Goal: Information Seeking & Learning: Check status

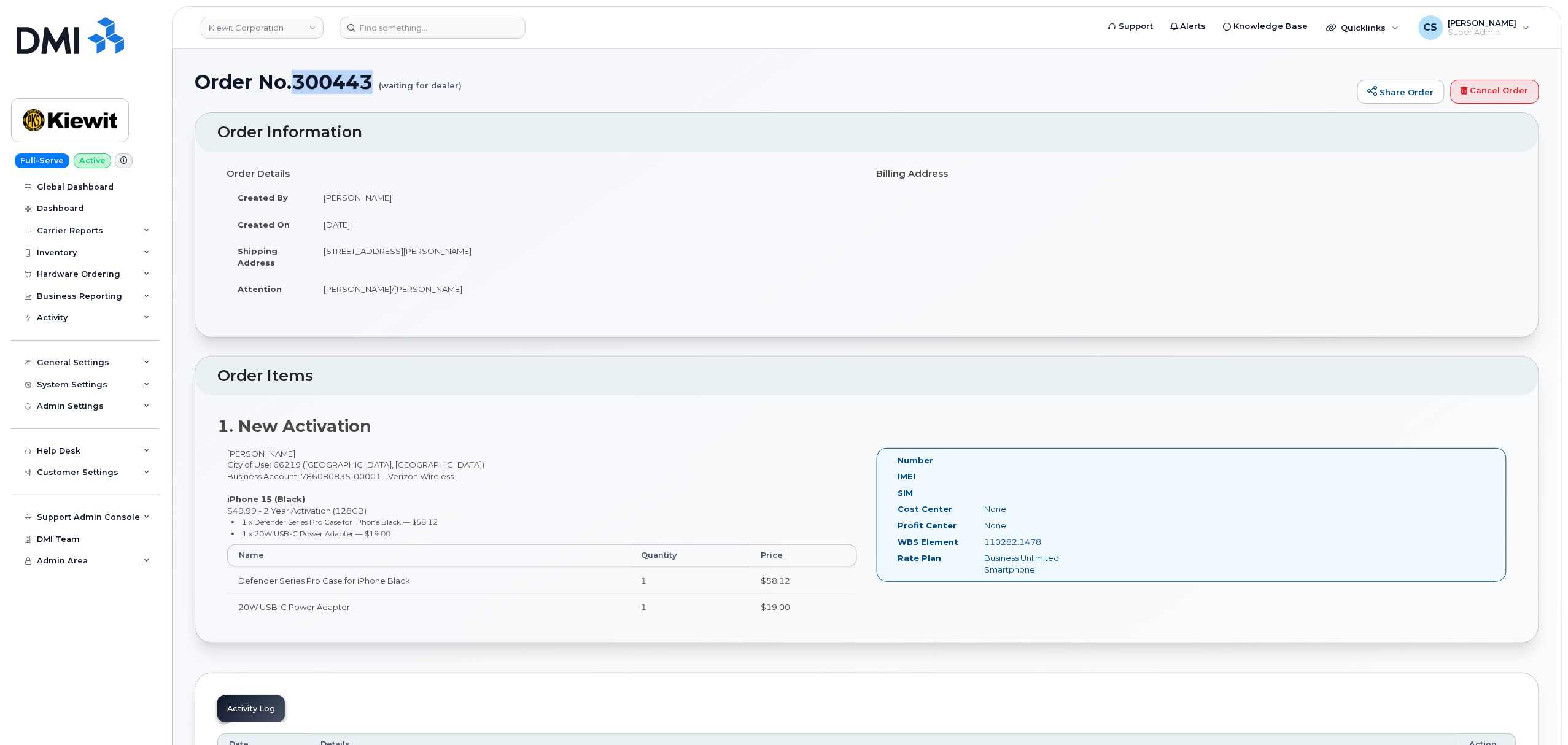
drag, startPoint x: 298, startPoint y: 77, endPoint x: 371, endPoint y: 79, distance: 73.0
click at [371, 79] on h1 "Order No.300443 (waiting for dealer)" at bounding box center [773, 82] width 1156 height 22
copy h1 "300443"
drag, startPoint x: 324, startPoint y: 453, endPoint x: 219, endPoint y: 443, distance: 105.5
click at [219, 443] on div "1. New Activation Tonyperry Ngangaperr City of Use: 66219 (Lenexa, KS) Business…" at bounding box center [867, 519] width 1343 height 247
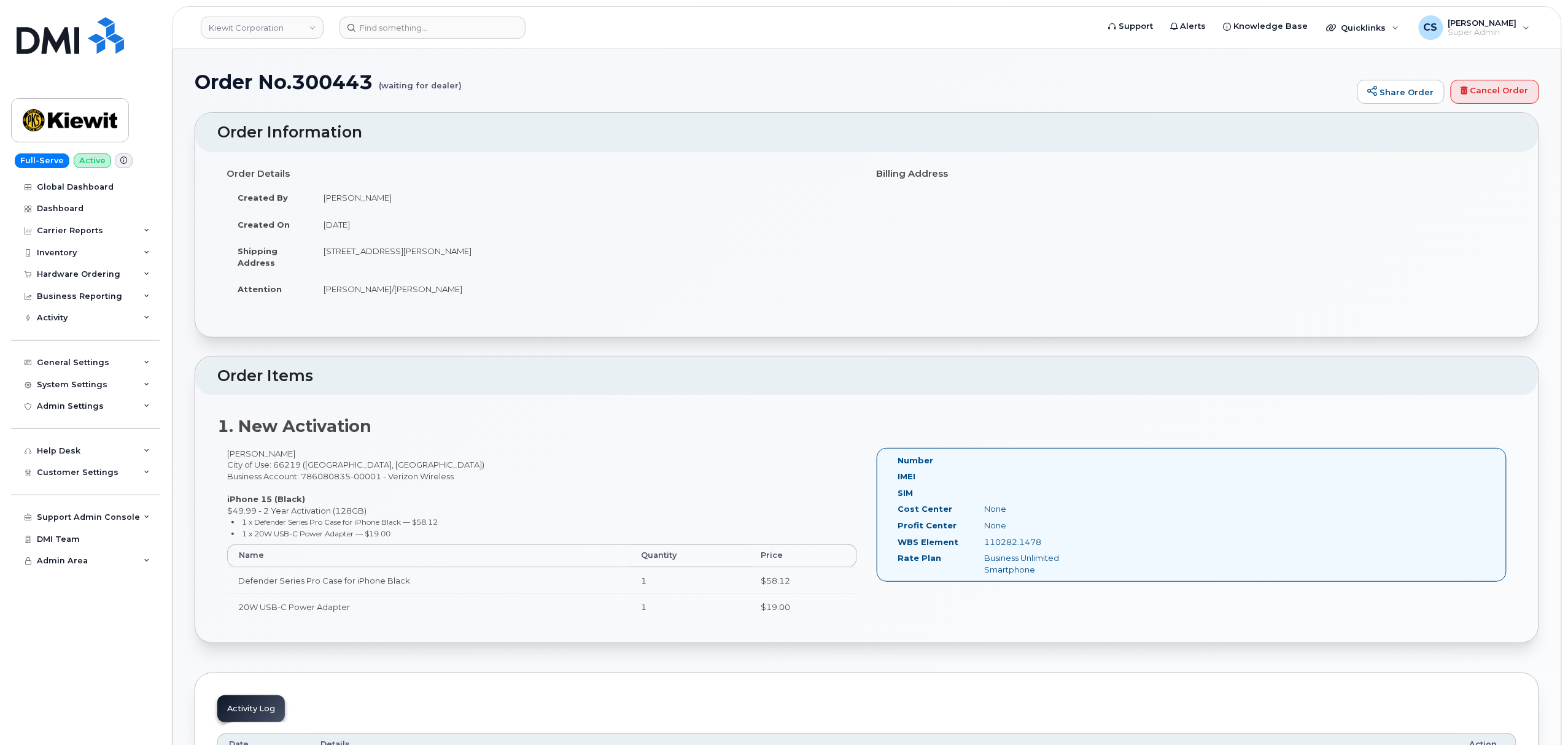
click at [344, 199] on td "[PERSON_NAME]" at bounding box center [584, 197] width 545 height 27
copy tbody "[PERSON_NAME]"
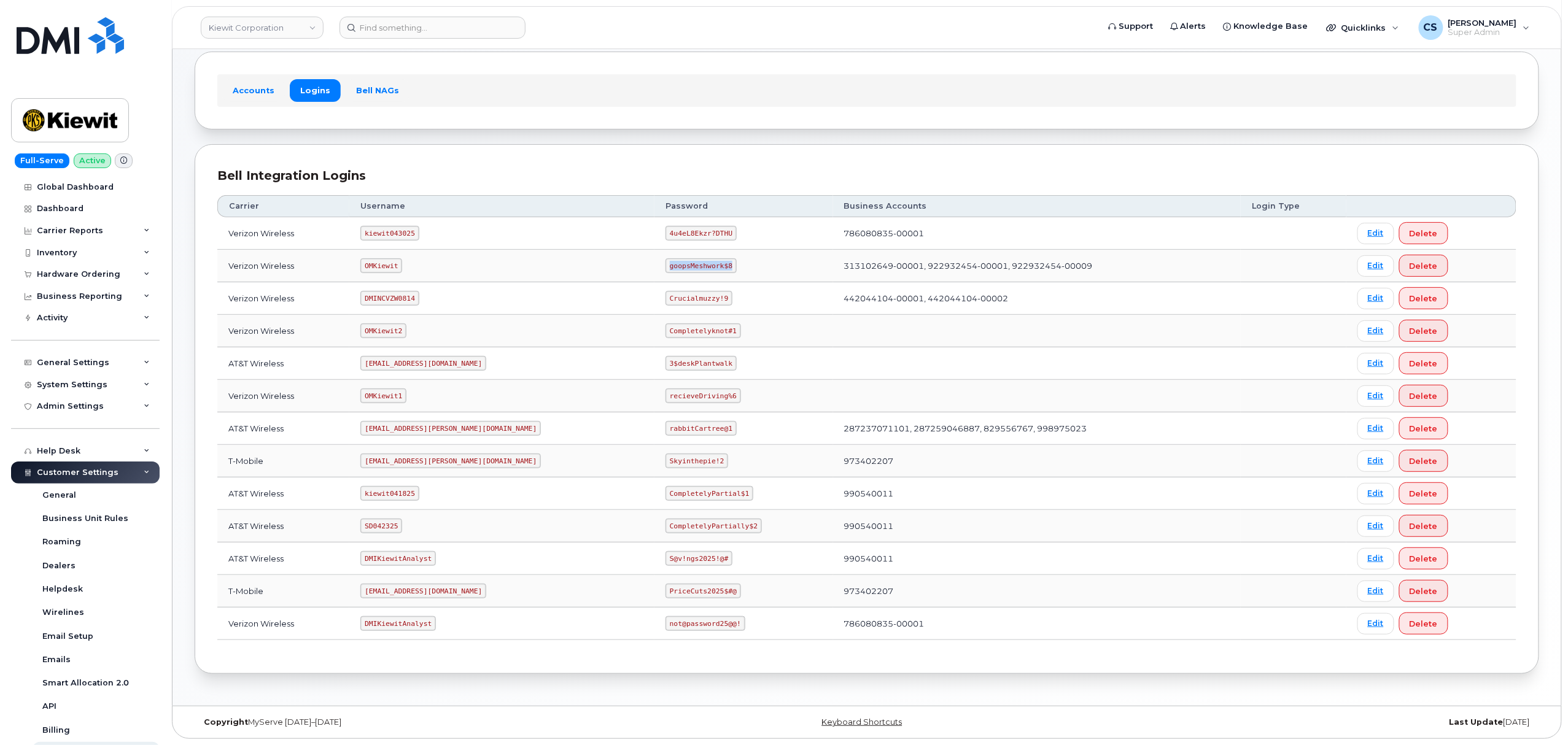
scroll to position [178, 0]
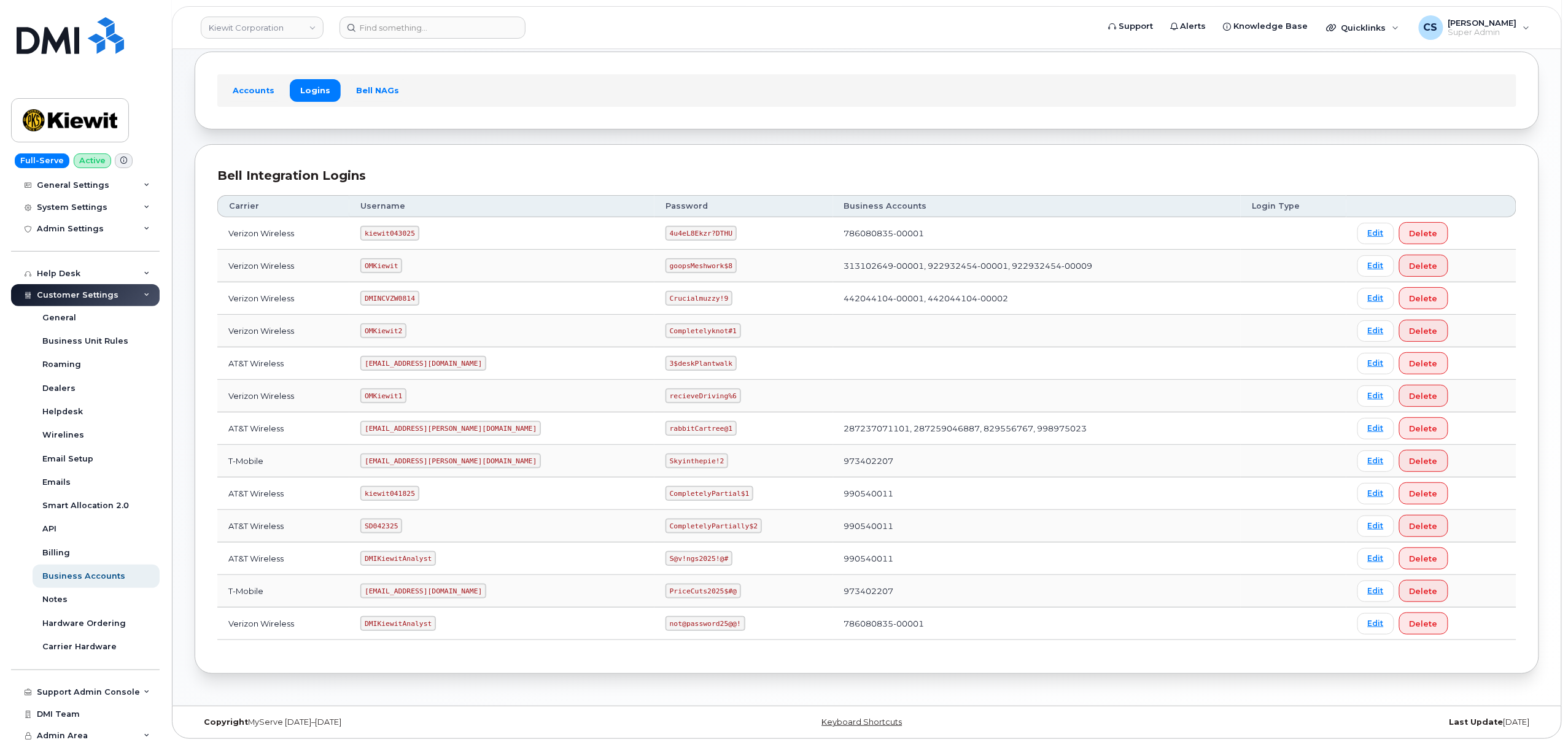
click at [403, 229] on code "kiewit043025" at bounding box center [389, 233] width 58 height 15
copy code "kiewit043025"
drag, startPoint x: 670, startPoint y: 231, endPoint x: 614, endPoint y: 226, distance: 56.2
click at [665, 226] on code "4u4eL8Ekzr?DTHU" at bounding box center [701, 233] width 71 height 15
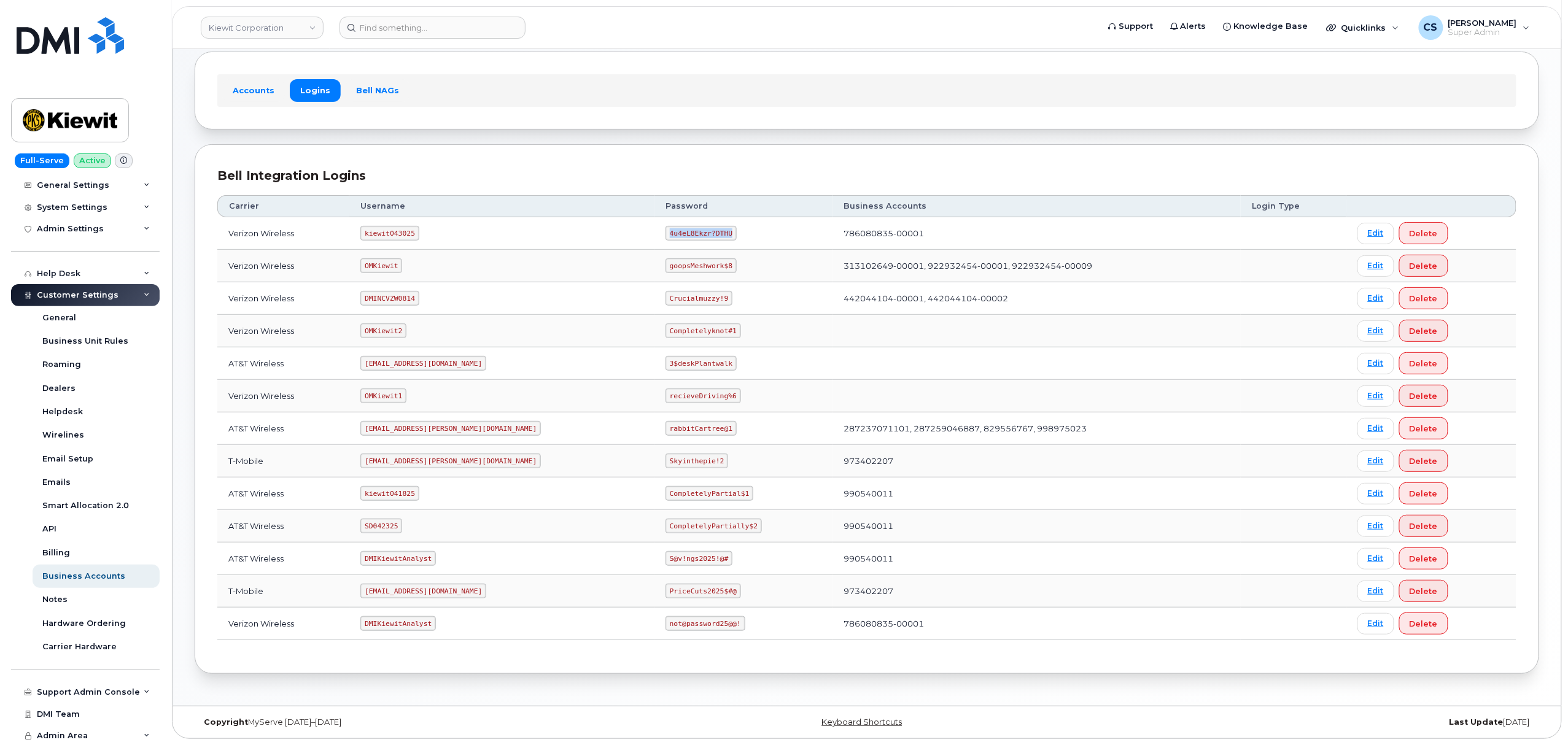
copy code "4u4eL8Ekzr?DTHU"
click at [396, 526] on code "SD042325" at bounding box center [381, 526] width 42 height 15
click at [401, 526] on code "SD042325" at bounding box center [381, 526] width 42 height 15
click at [389, 526] on code "SD042325" at bounding box center [381, 526] width 42 height 15
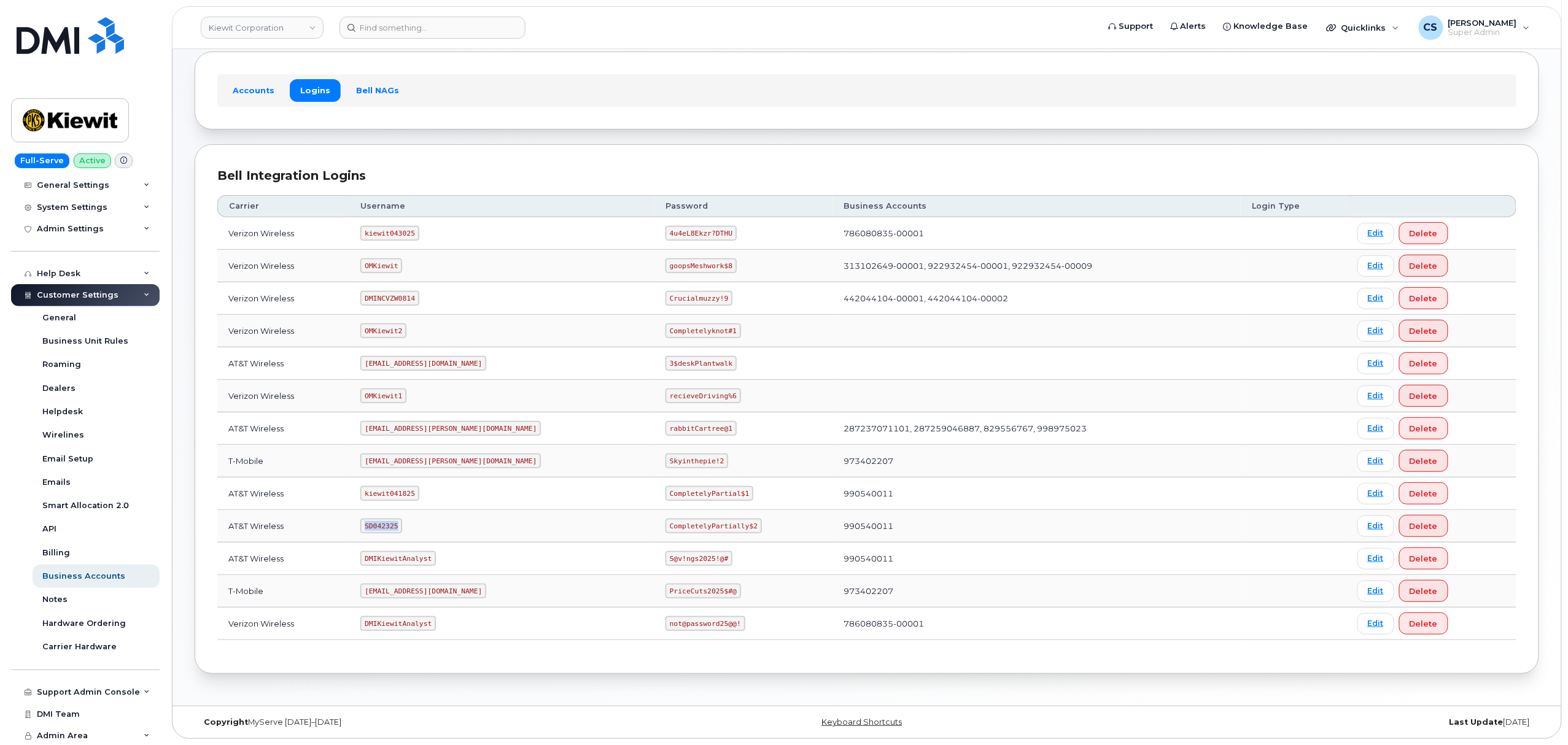
copy code "SD042325"
drag, startPoint x: 693, startPoint y: 526, endPoint x: 610, endPoint y: 522, distance: 83.1
click at [665, 522] on code "CompletelyPartially$2" at bounding box center [713, 526] width 97 height 15
copy code "CompletelyPartially$2"
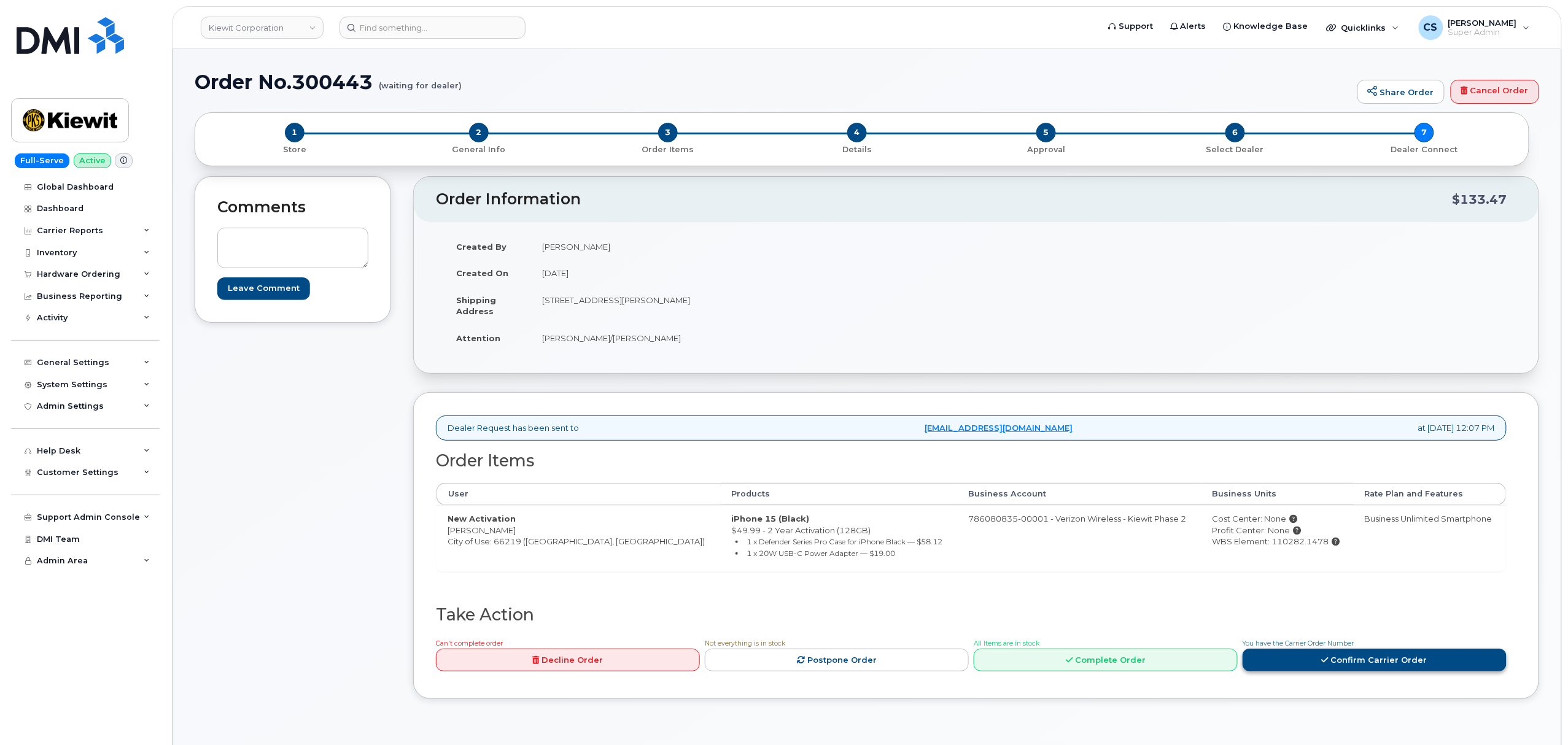
click at [1393, 664] on link "Confirm Carrier Order" at bounding box center [1375, 660] width 264 height 22
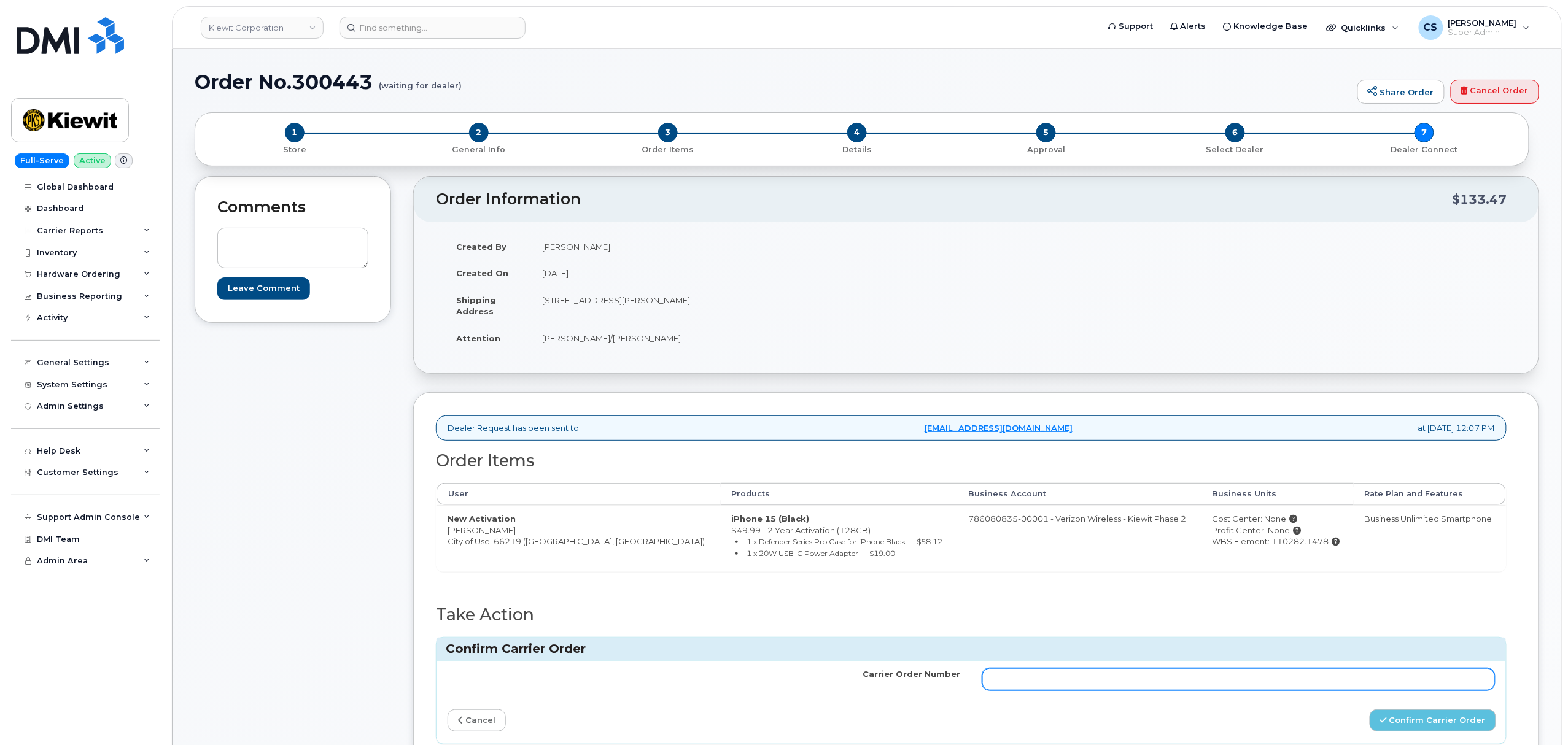
click at [1090, 682] on input "Carrier Order Number" at bounding box center [1238, 679] width 512 height 22
paste input "MB1000501083577"
type input "MB1000501083577"
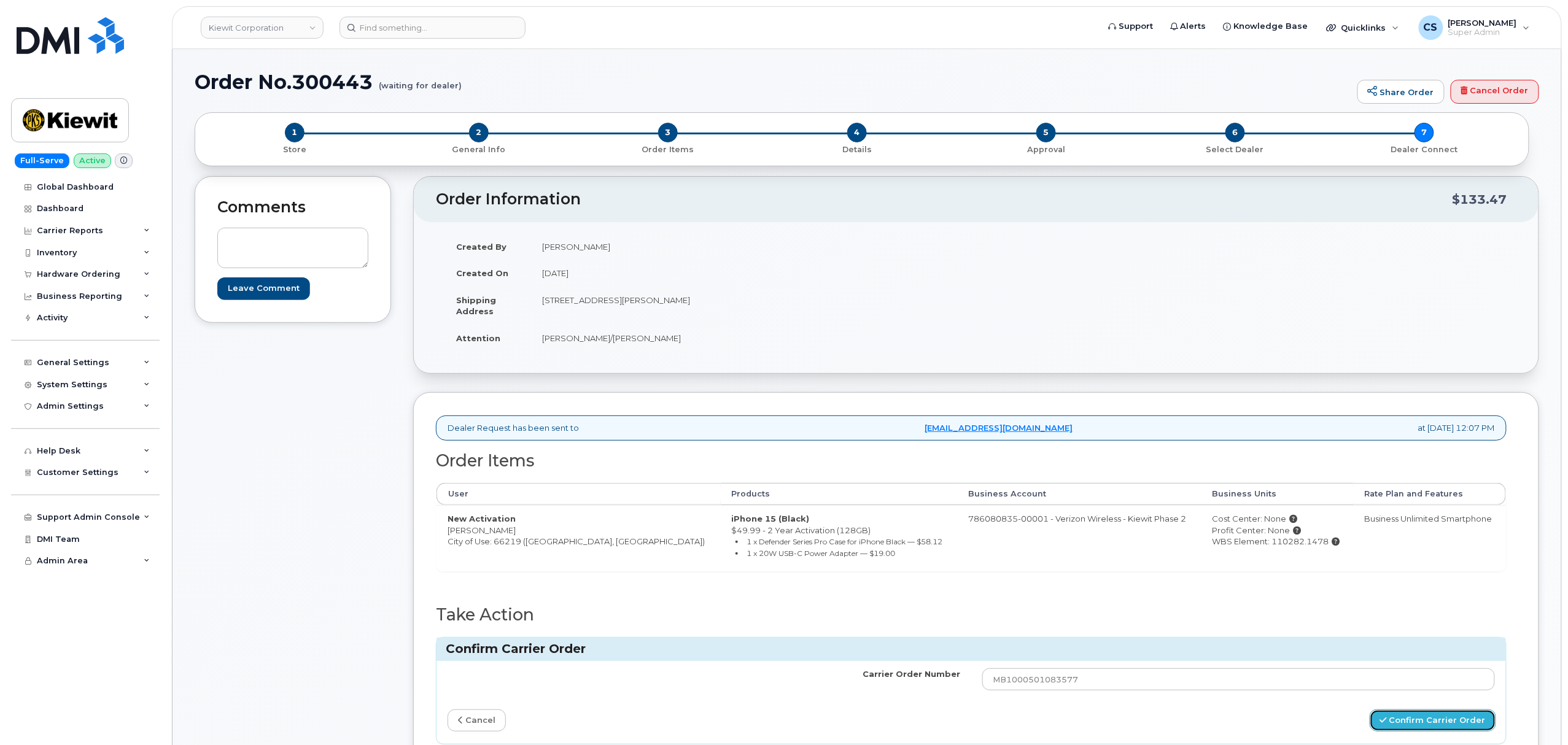
click at [1414, 727] on button "Confirm Carrier Order" at bounding box center [1433, 720] width 127 height 22
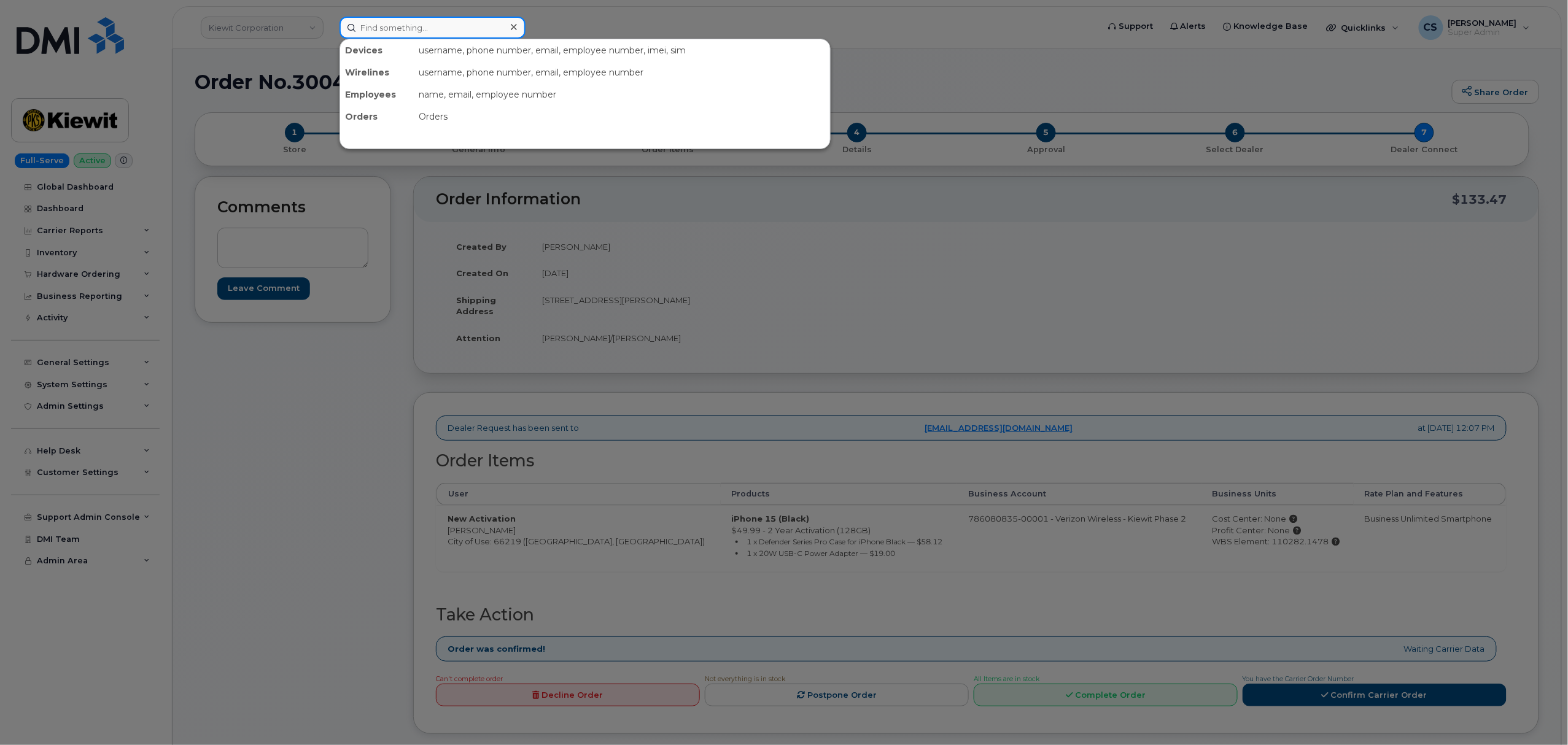
click at [389, 33] on input at bounding box center [432, 27] width 186 height 22
paste input "300462"
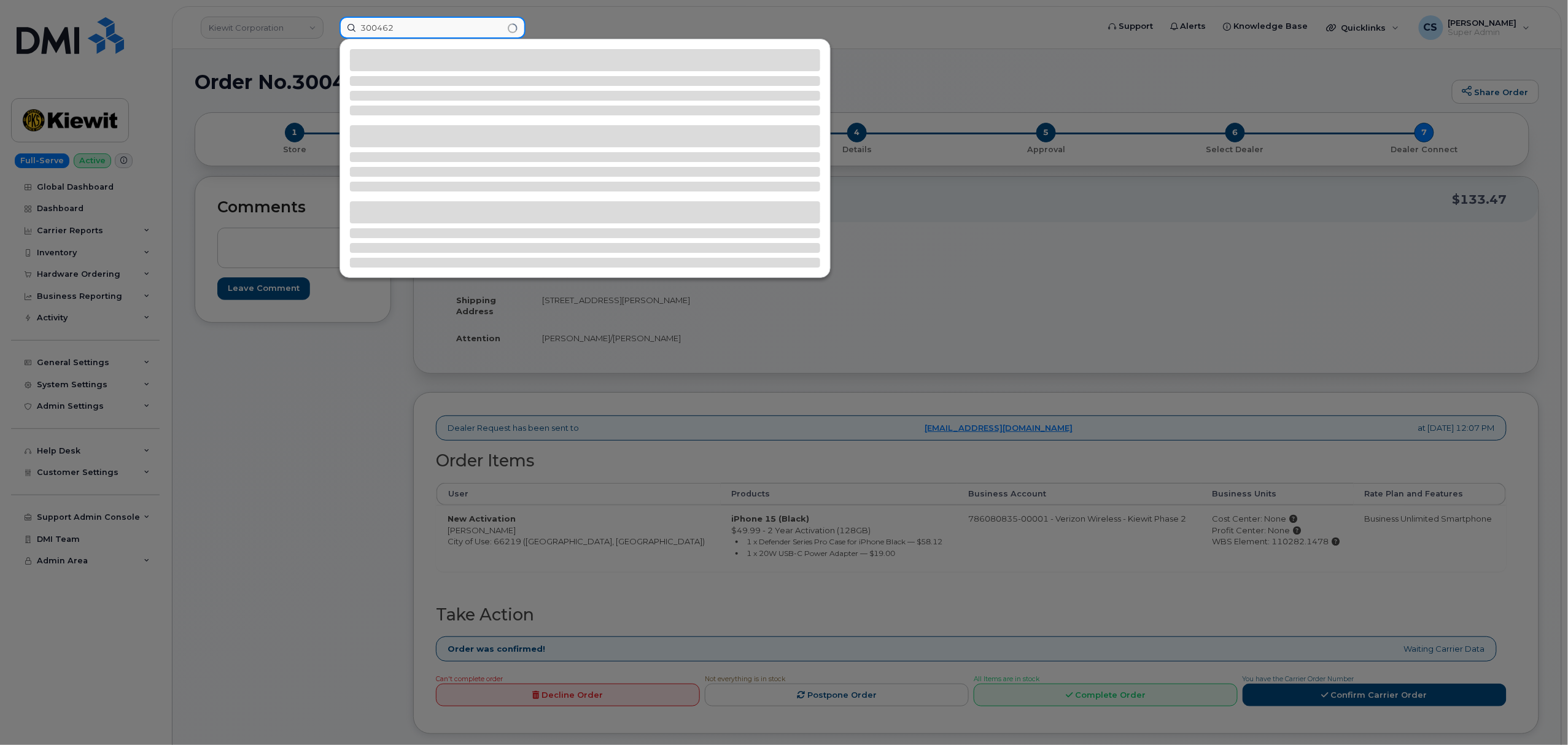
type input "300462"
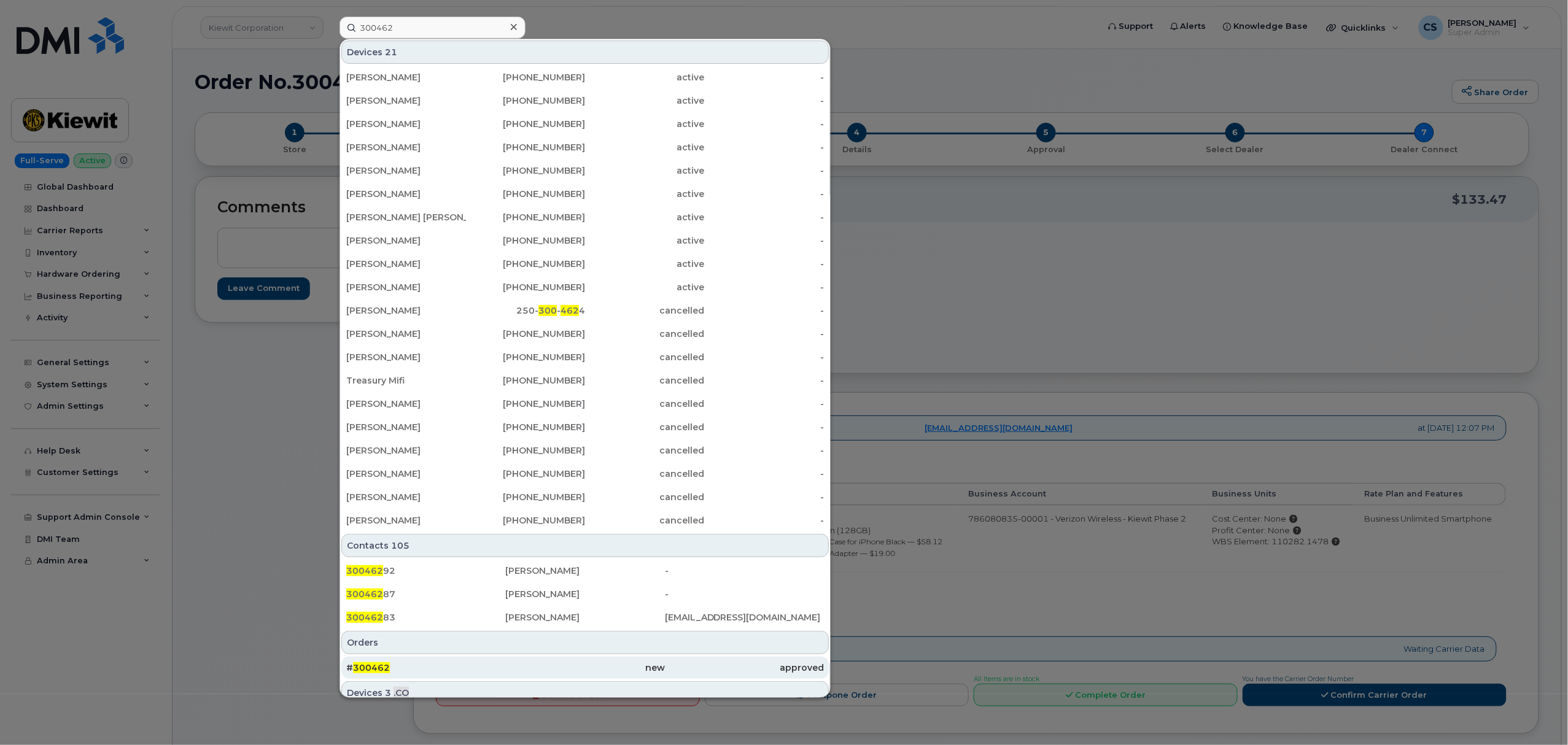
click at [362, 664] on div "# 300462" at bounding box center [426, 668] width 159 height 12
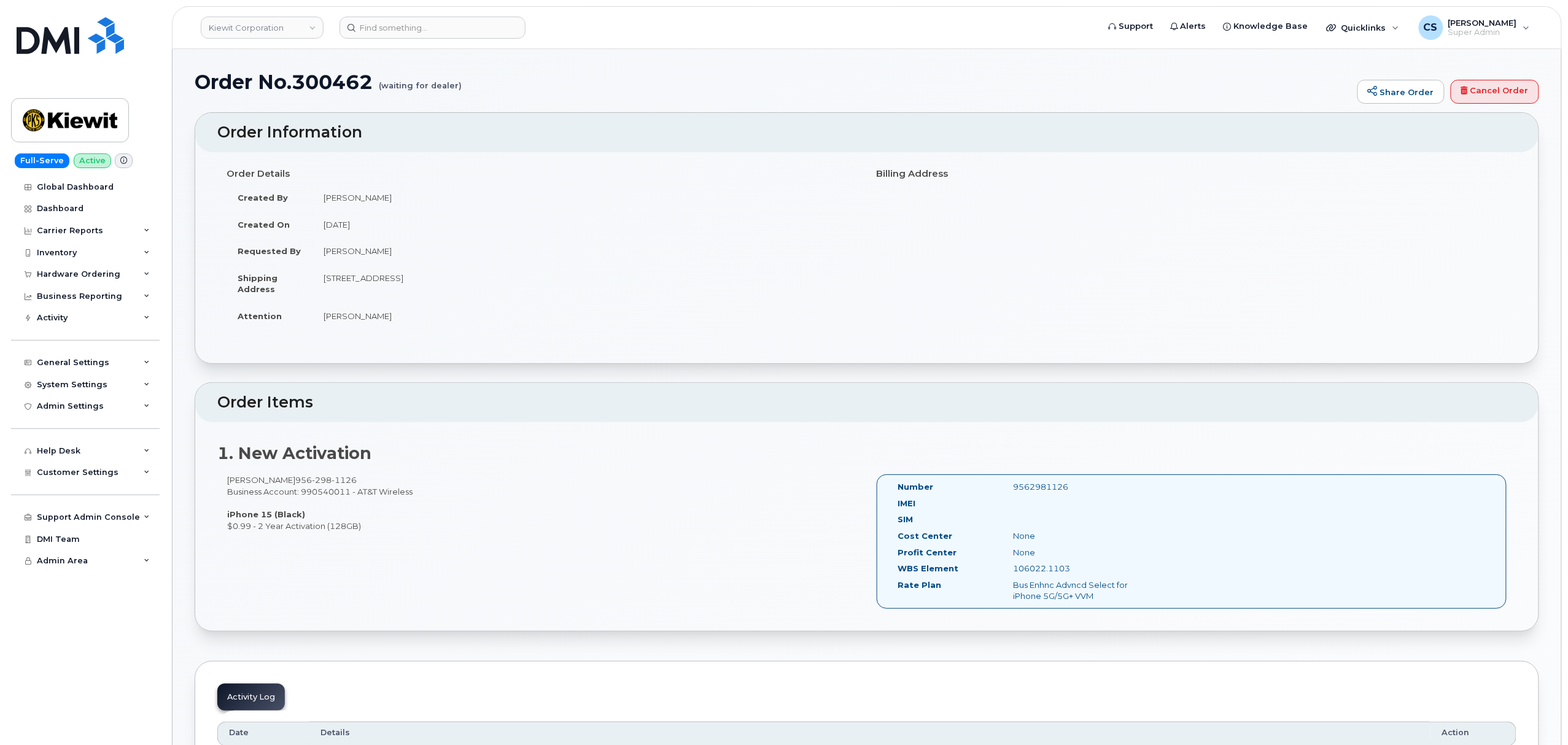
click at [1060, 565] on div "106022.1103" at bounding box center [1085, 568] width 162 height 12
copy div "106022.1103"
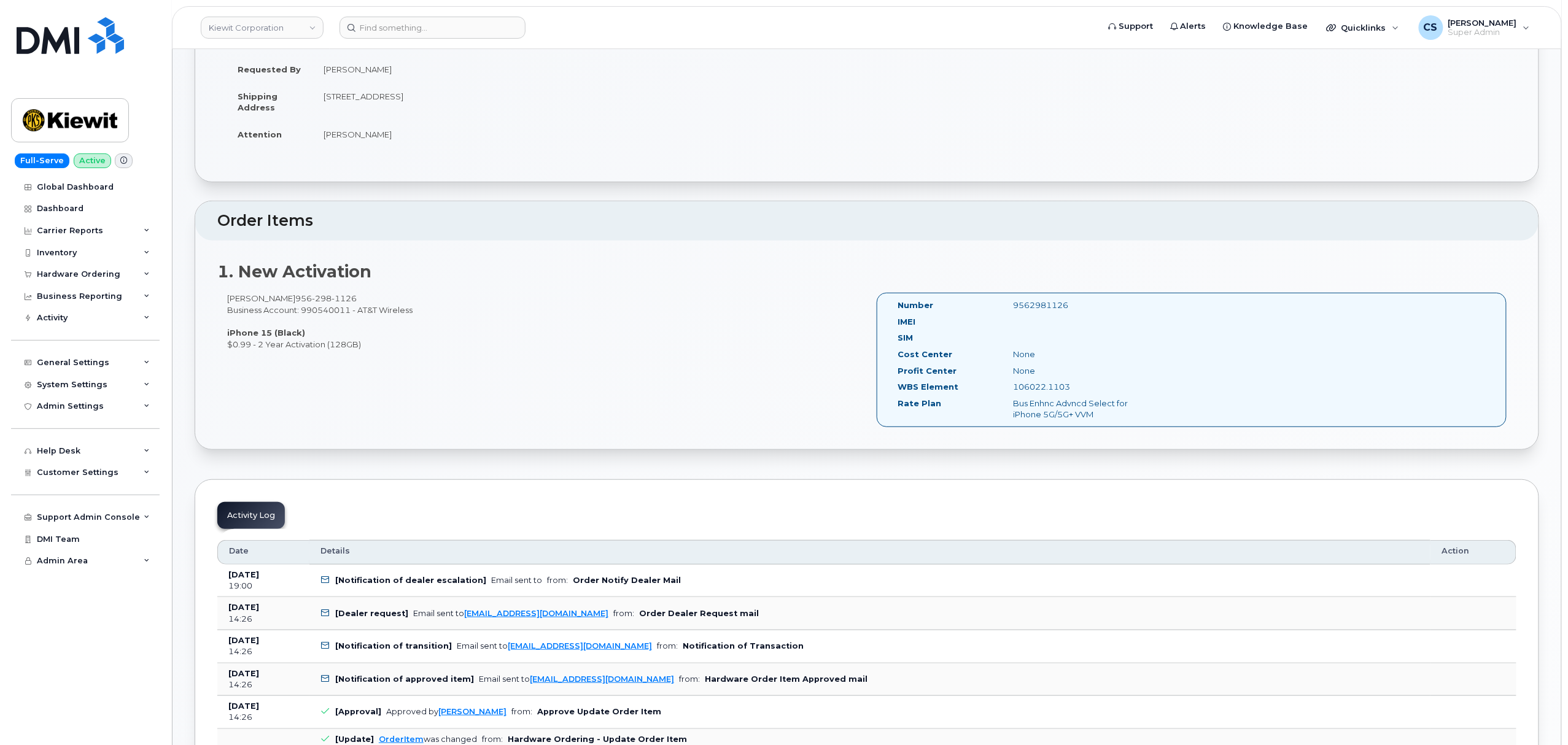
scroll to position [163, 0]
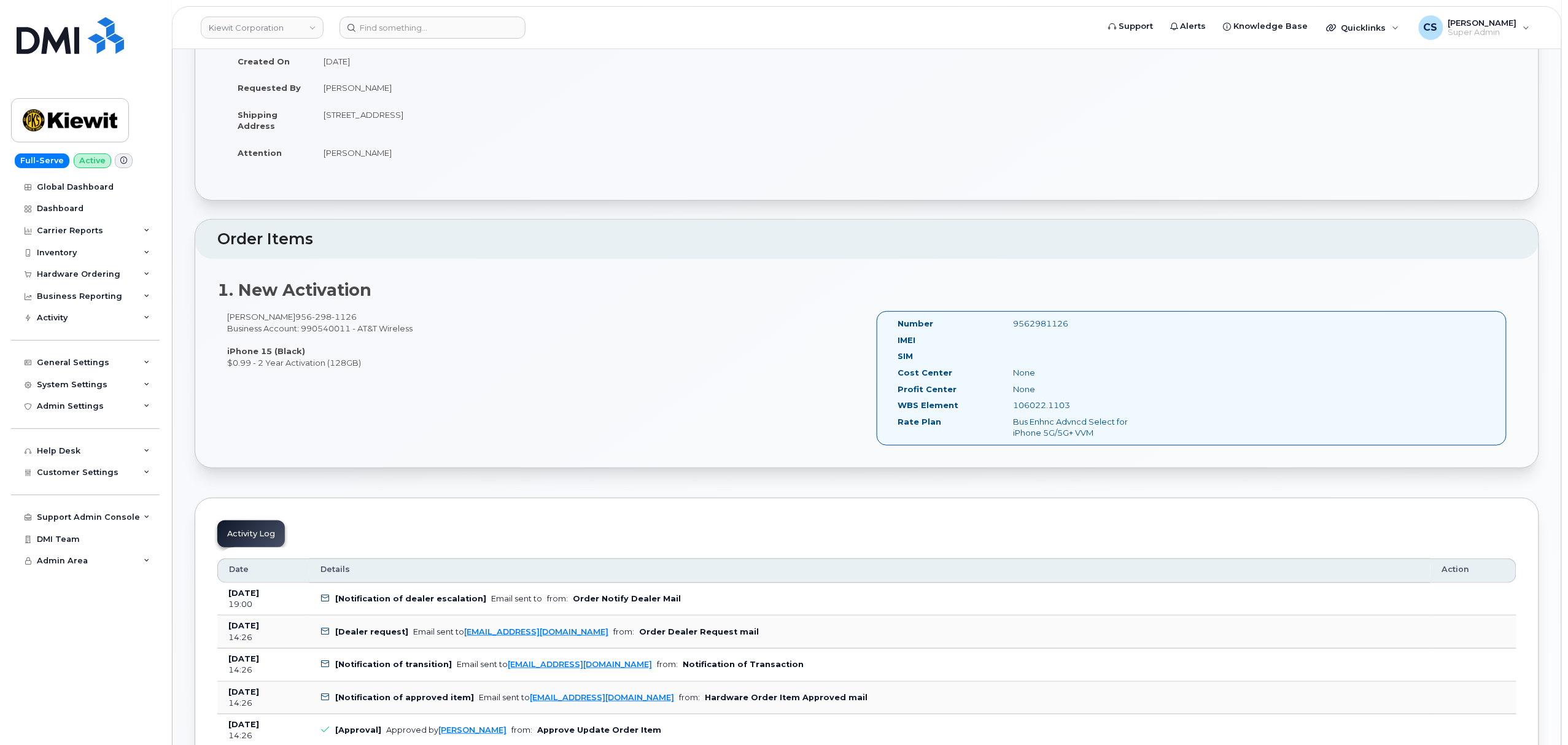
click at [735, 346] on div "Traven Miles [PHONE_NUMBER] Business Account: 990540011 - AT&T Wireless iPhone …" at bounding box center [542, 340] width 649 height 57
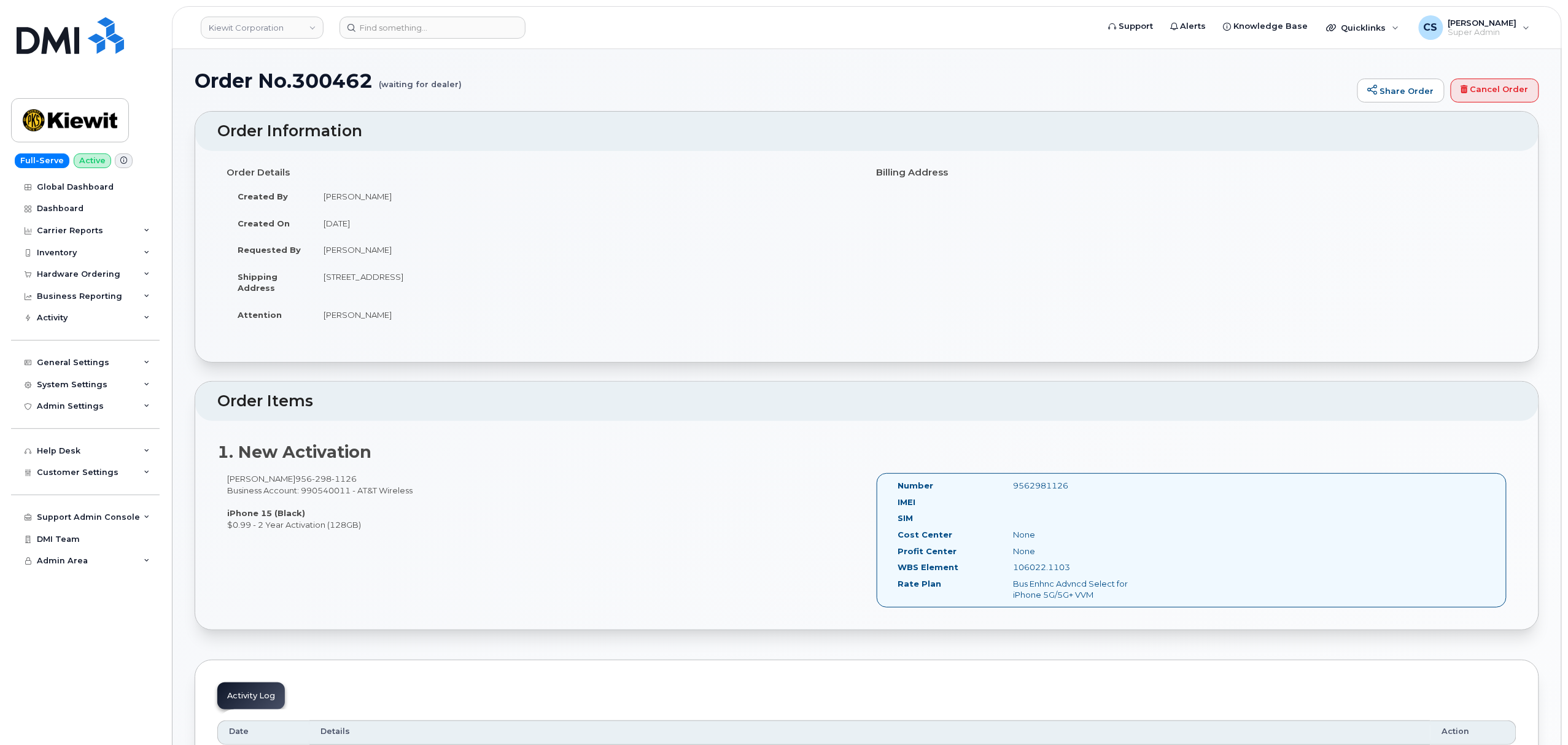
scroll to position [0, 0]
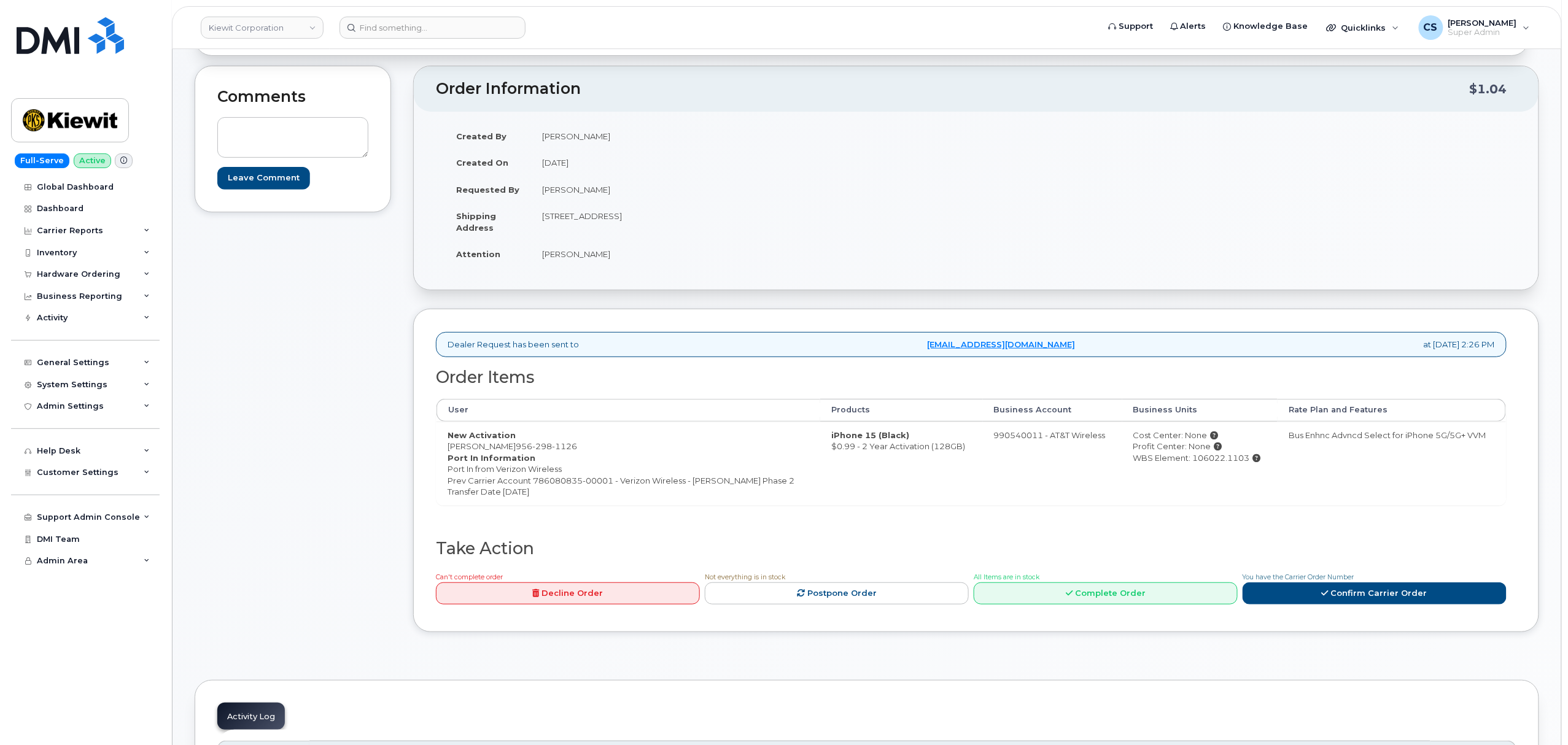
scroll to position [327, 0]
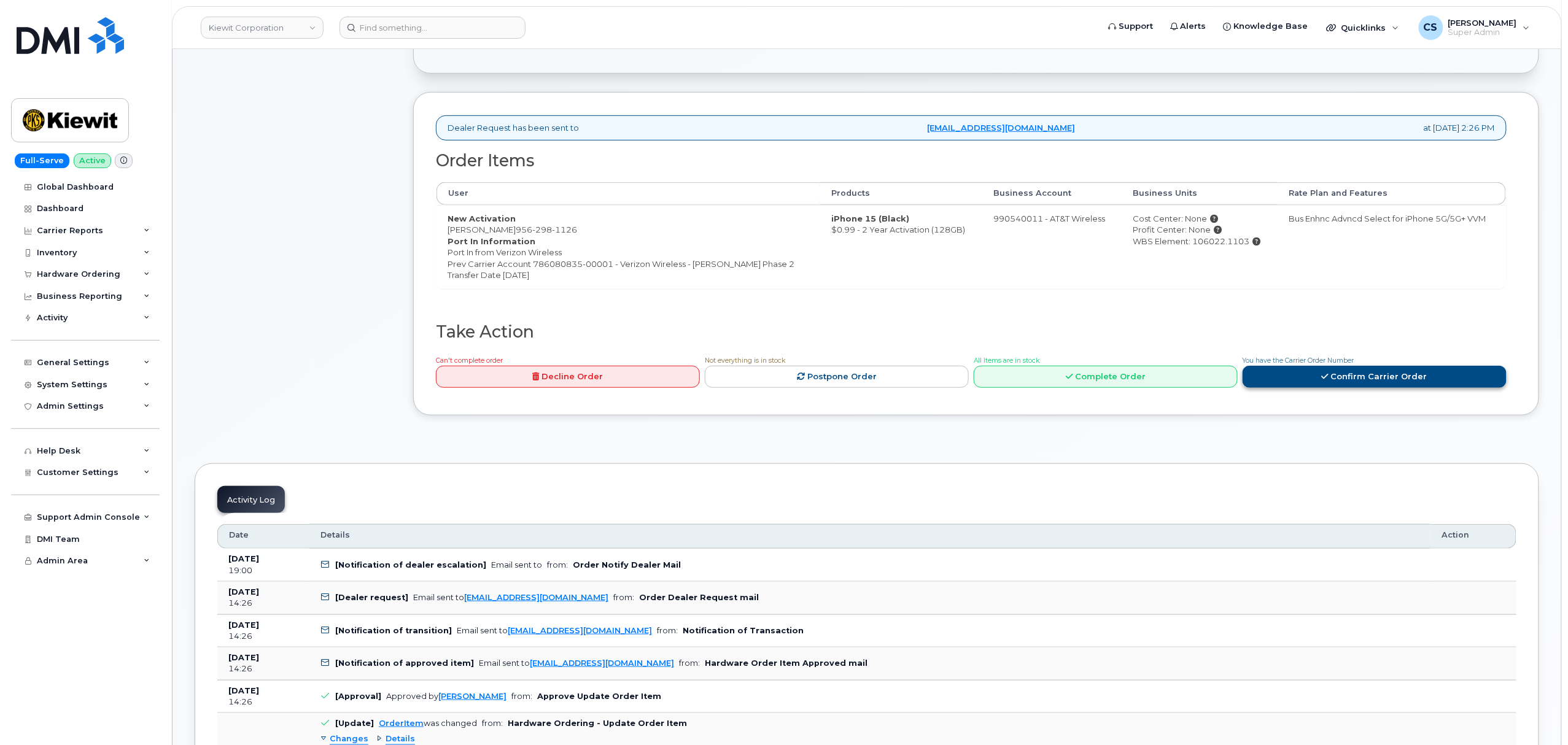
click at [1287, 381] on link "Confirm Carrier Order" at bounding box center [1375, 376] width 264 height 22
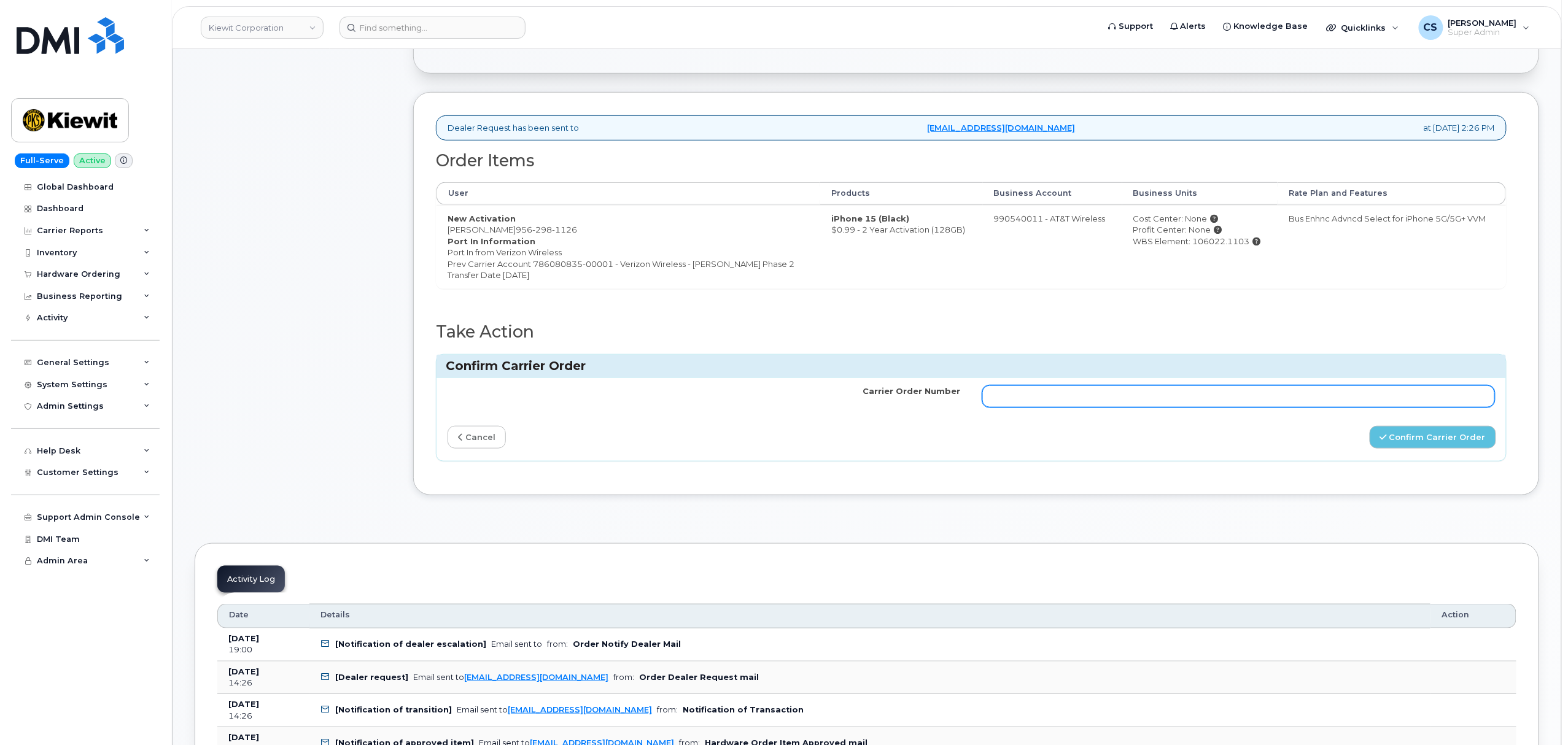
click at [1112, 406] on input "Carrier Order Number" at bounding box center [1238, 396] width 512 height 22
paste input "10-154221347239621"
click at [999, 398] on input "10-154221347239621" at bounding box center [1238, 396] width 512 height 22
type input "10-154221347239621"
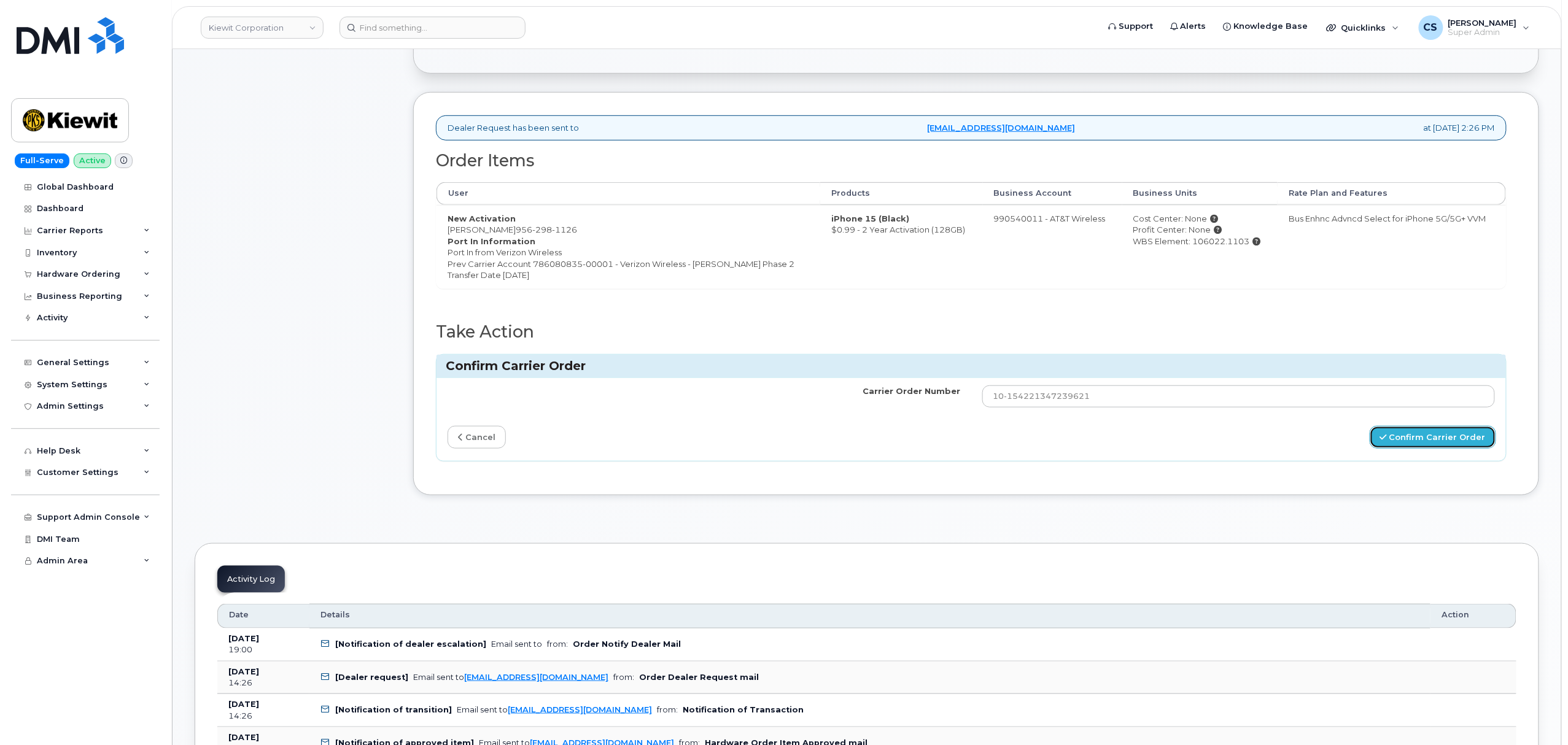
click at [1410, 444] on button "Confirm Carrier Order" at bounding box center [1433, 437] width 127 height 22
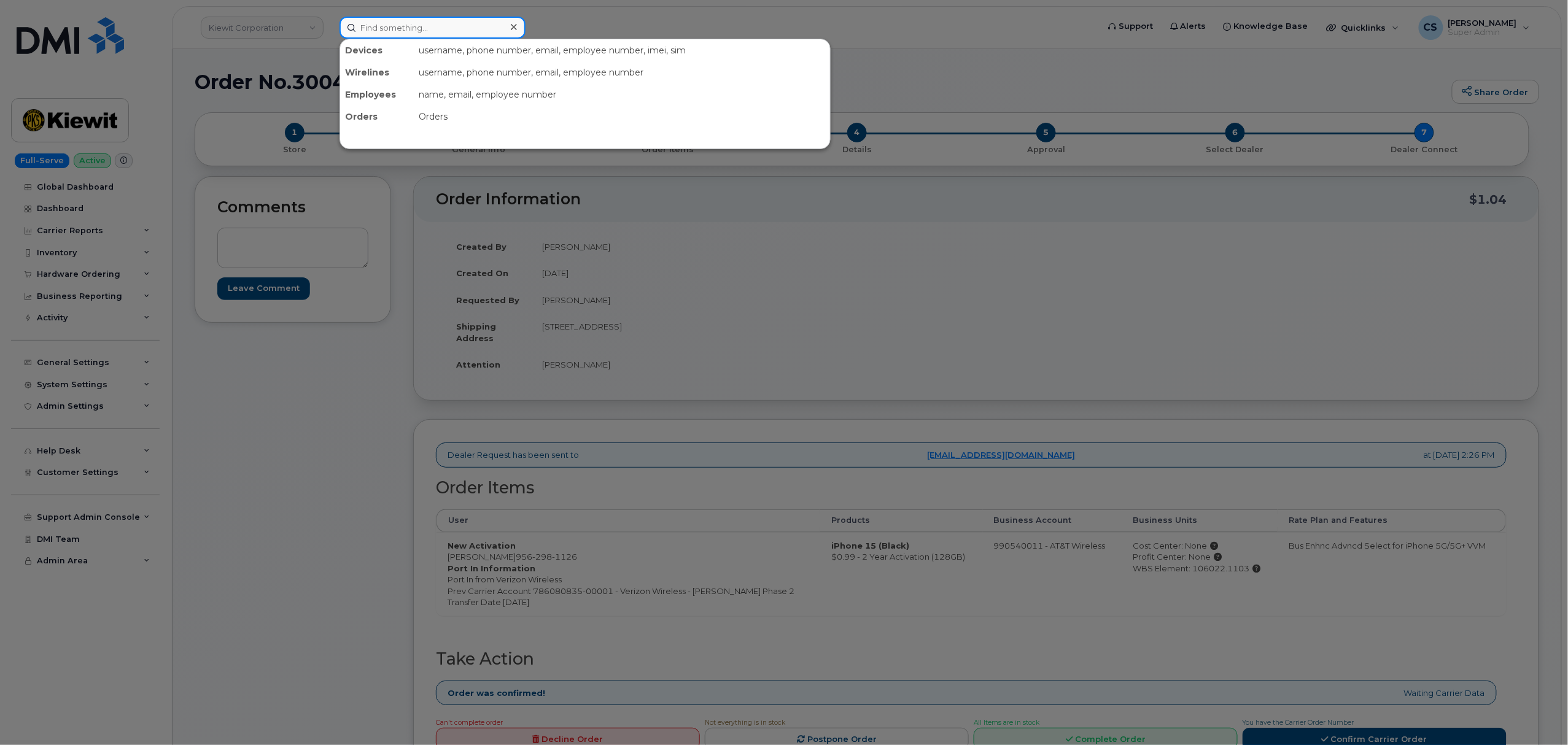
click at [386, 19] on input at bounding box center [432, 27] width 186 height 22
paste input "3613856018"
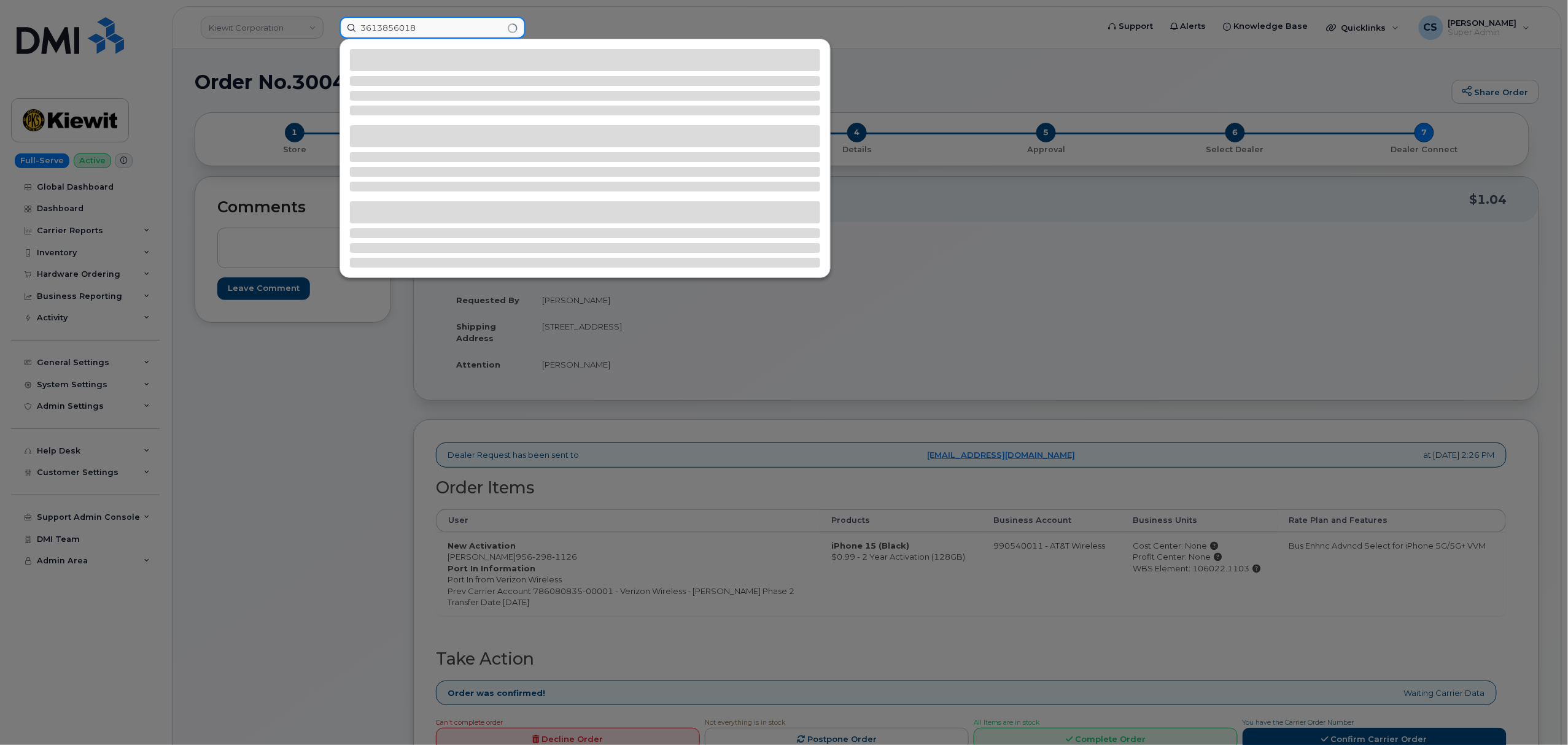
type input "3613856018"
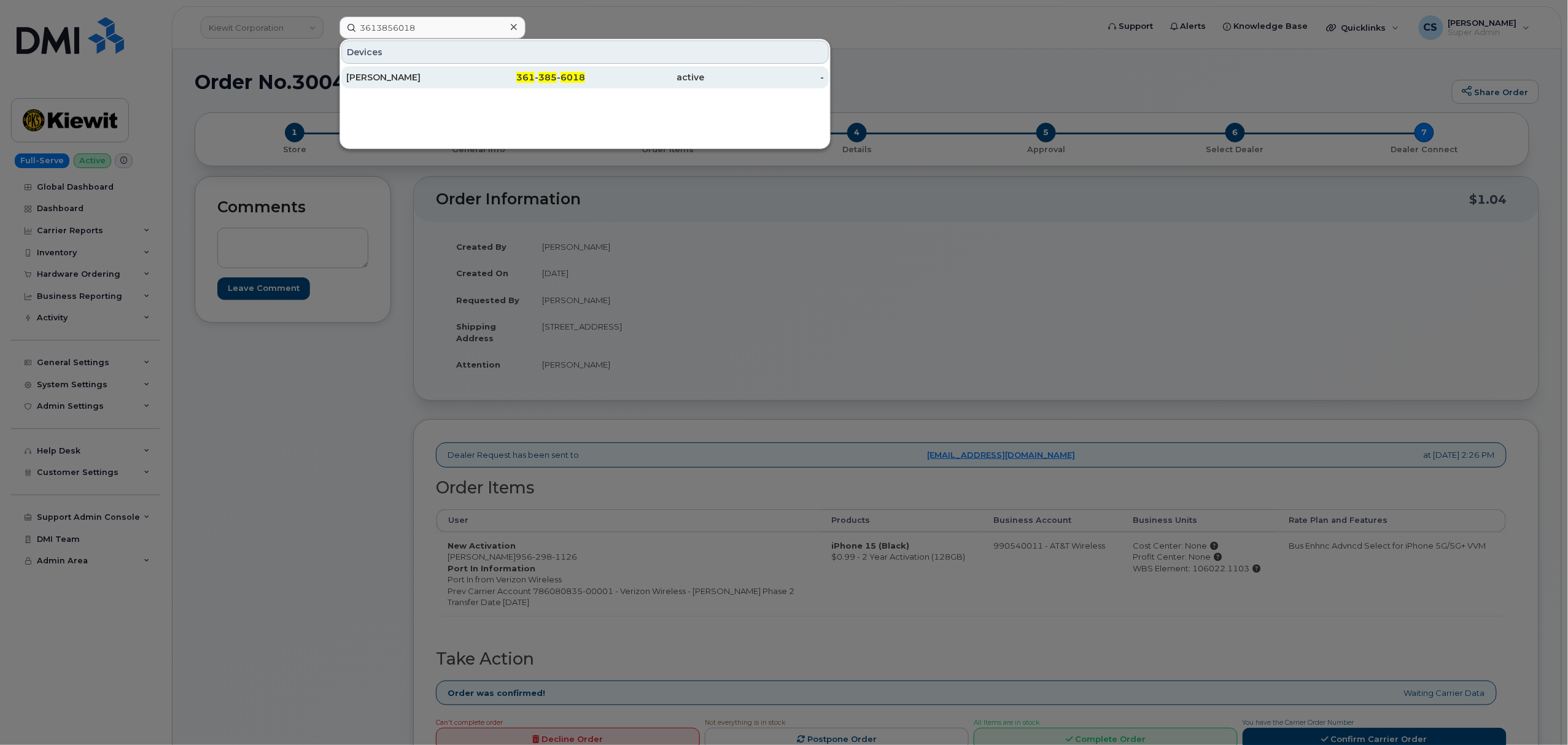
click at [536, 85] on div "361 - 385 - 6018" at bounding box center [526, 77] width 120 height 22
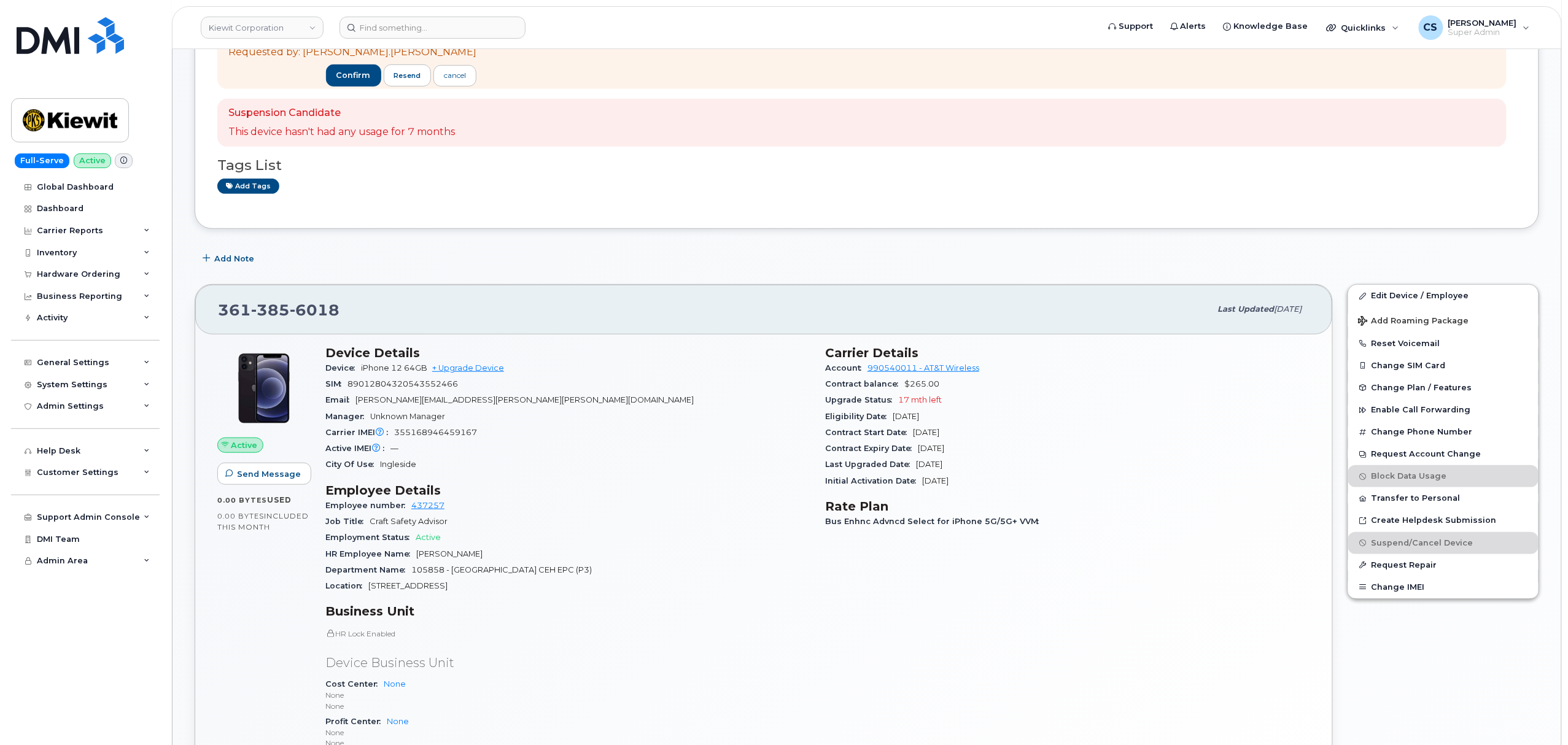
scroll to position [246, 0]
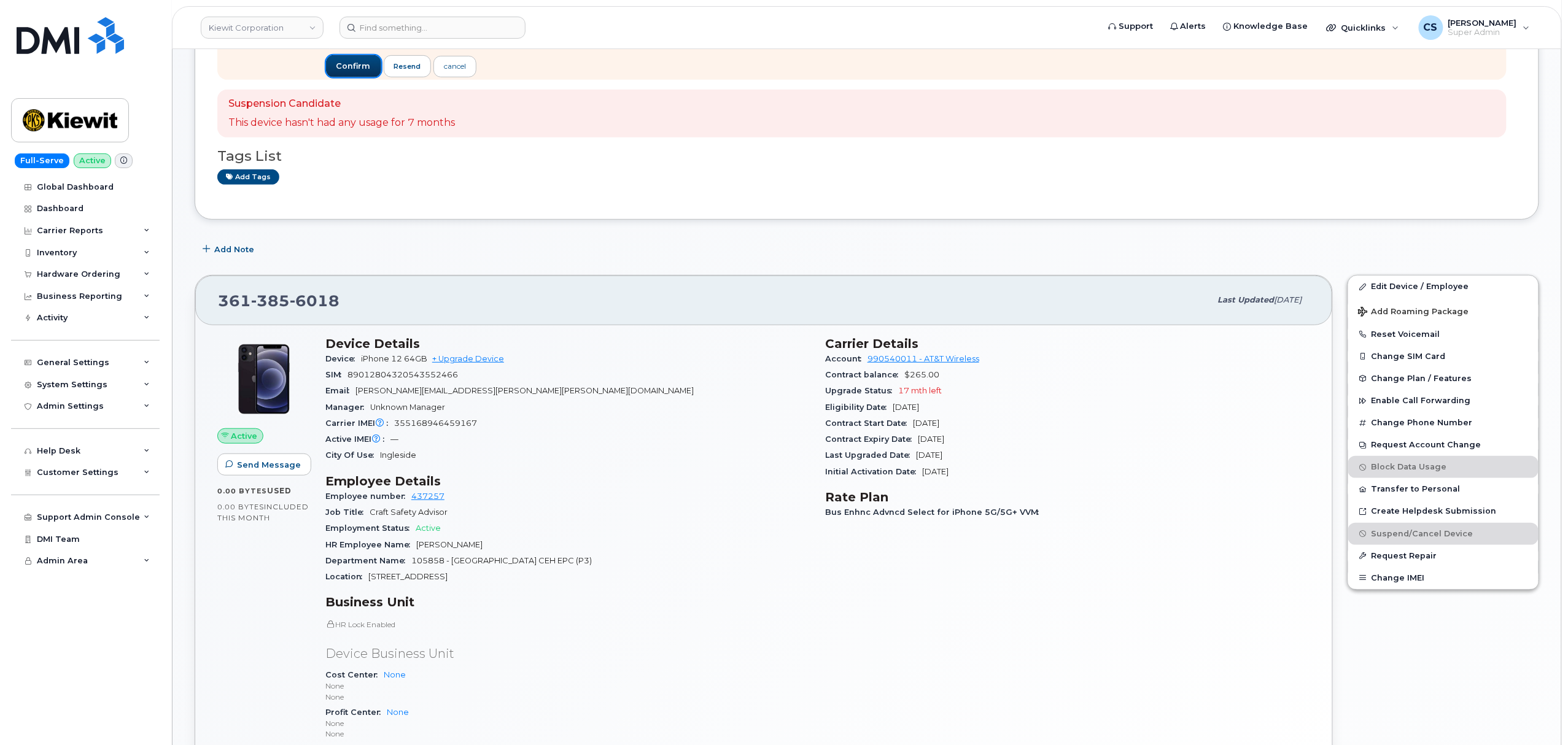
click at [336, 65] on span "confirm" at bounding box center [353, 66] width 34 height 11
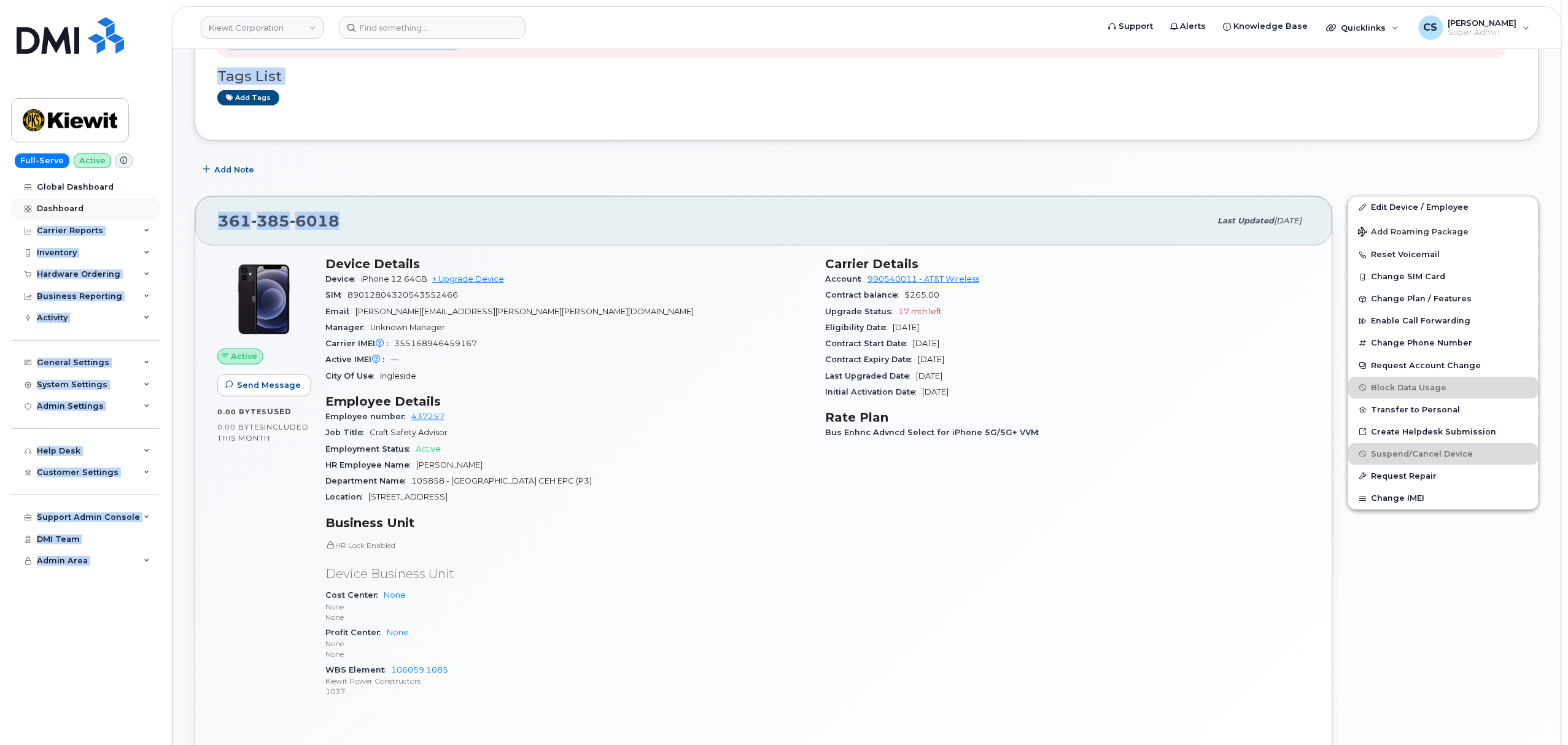
drag, startPoint x: 359, startPoint y: 228, endPoint x: 82, endPoint y: 202, distance: 278.2
click at [172, 202] on div "Kiewit Corporation Support Alerts Knowledge Base Quicklinks Suspend / Cancel De…" at bounding box center [866, 649] width 1389 height 1692
click at [404, 227] on div "361 385 6018" at bounding box center [714, 220] width 992 height 26
click at [386, 219] on div "361 385 6018" at bounding box center [714, 220] width 992 height 26
click at [359, 210] on div "361 385 6018" at bounding box center [714, 220] width 992 height 26
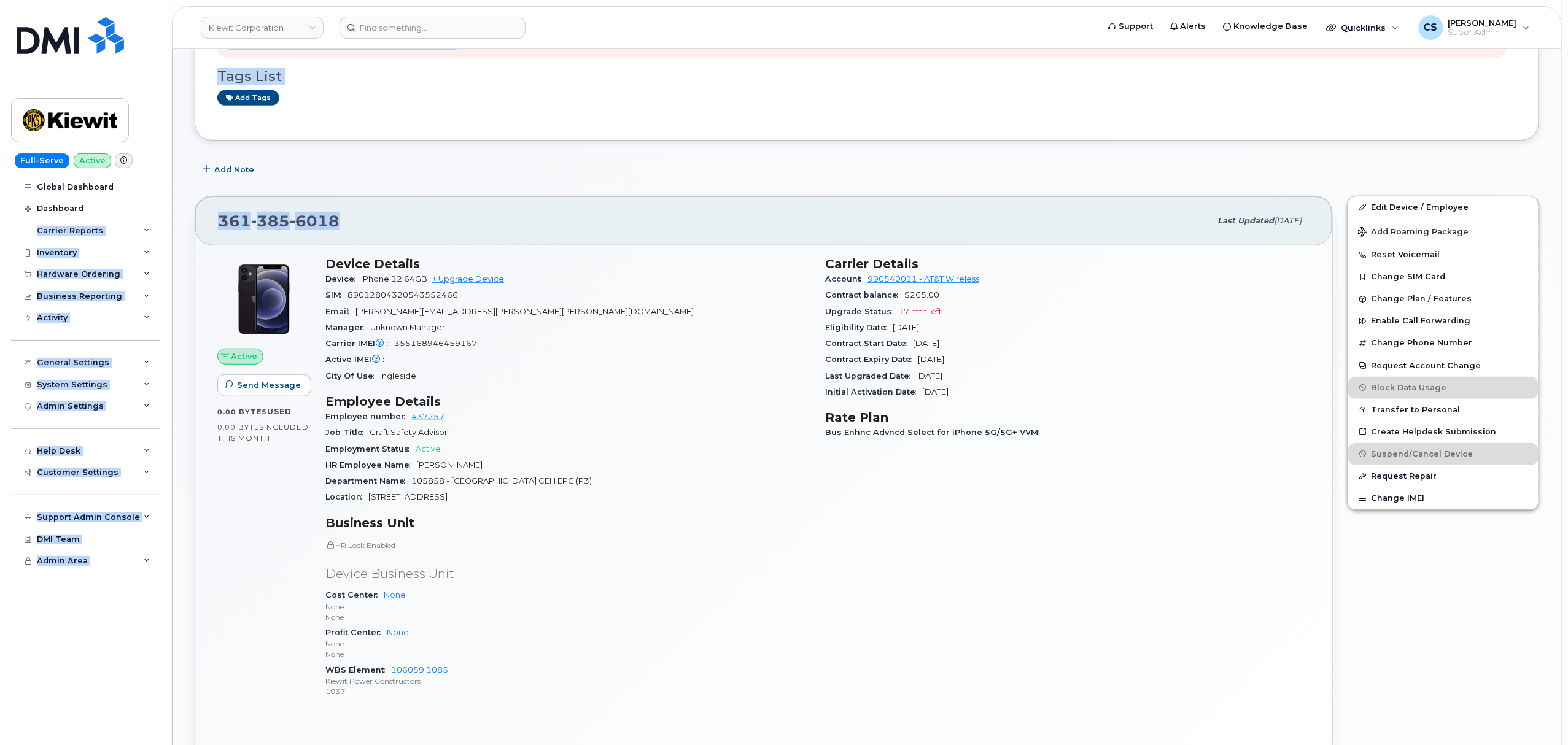
click at [359, 210] on div "361 385 6018" at bounding box center [714, 220] width 992 height 26
click at [359, 216] on div "361 385 6018" at bounding box center [714, 220] width 992 height 26
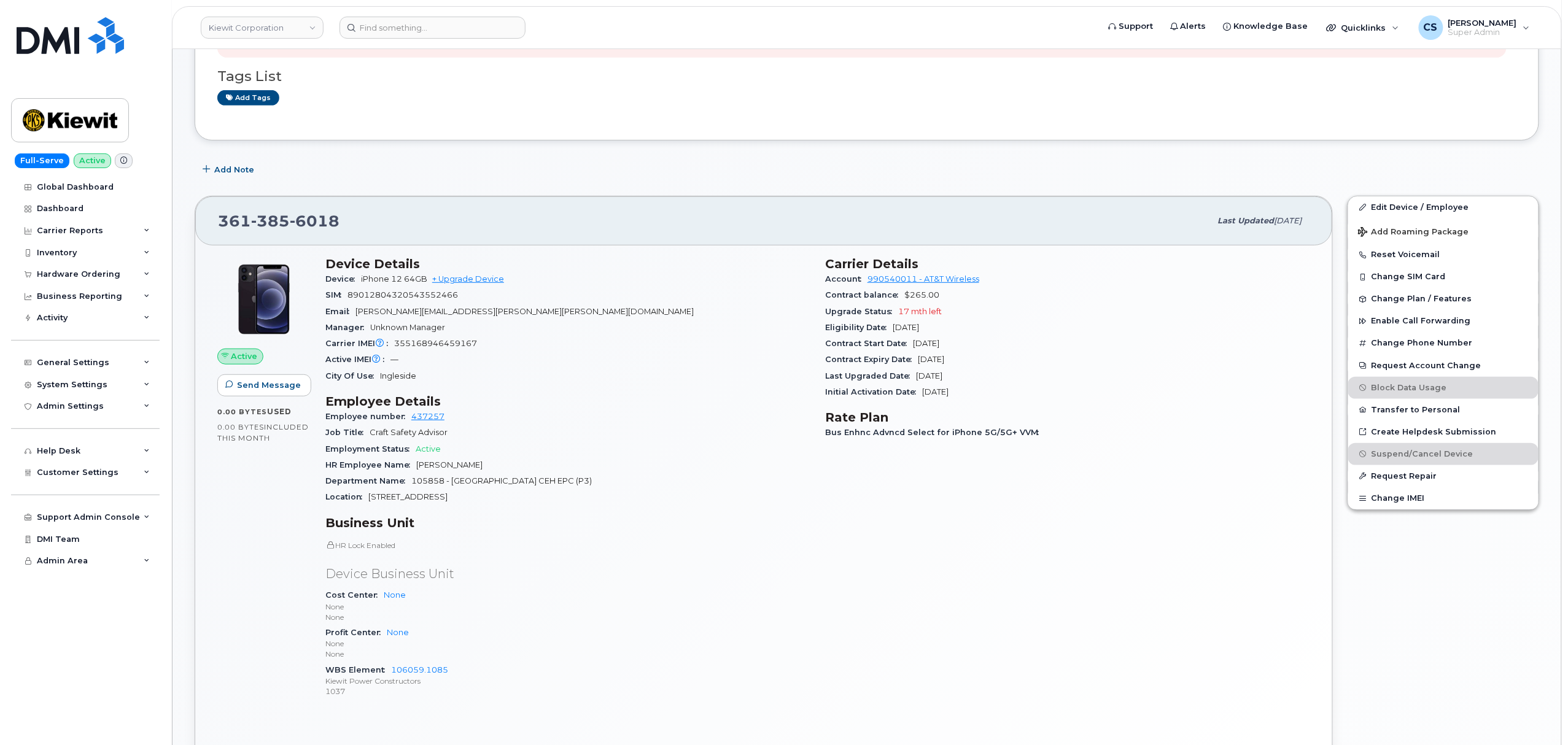
click at [362, 216] on div "361 385 6018" at bounding box center [714, 220] width 992 height 26
drag, startPoint x: 353, startPoint y: 217, endPoint x: 219, endPoint y: 216, distance: 134.0
click at [219, 216] on div "361 385 6018" at bounding box center [714, 220] width 992 height 26
copy span "361 385 6018"
click at [891, 539] on div "Carrier Details Account 990540011 - AT&T Wireless Contract balance $265.00 Upgr…" at bounding box center [1067, 482] width 500 height 467
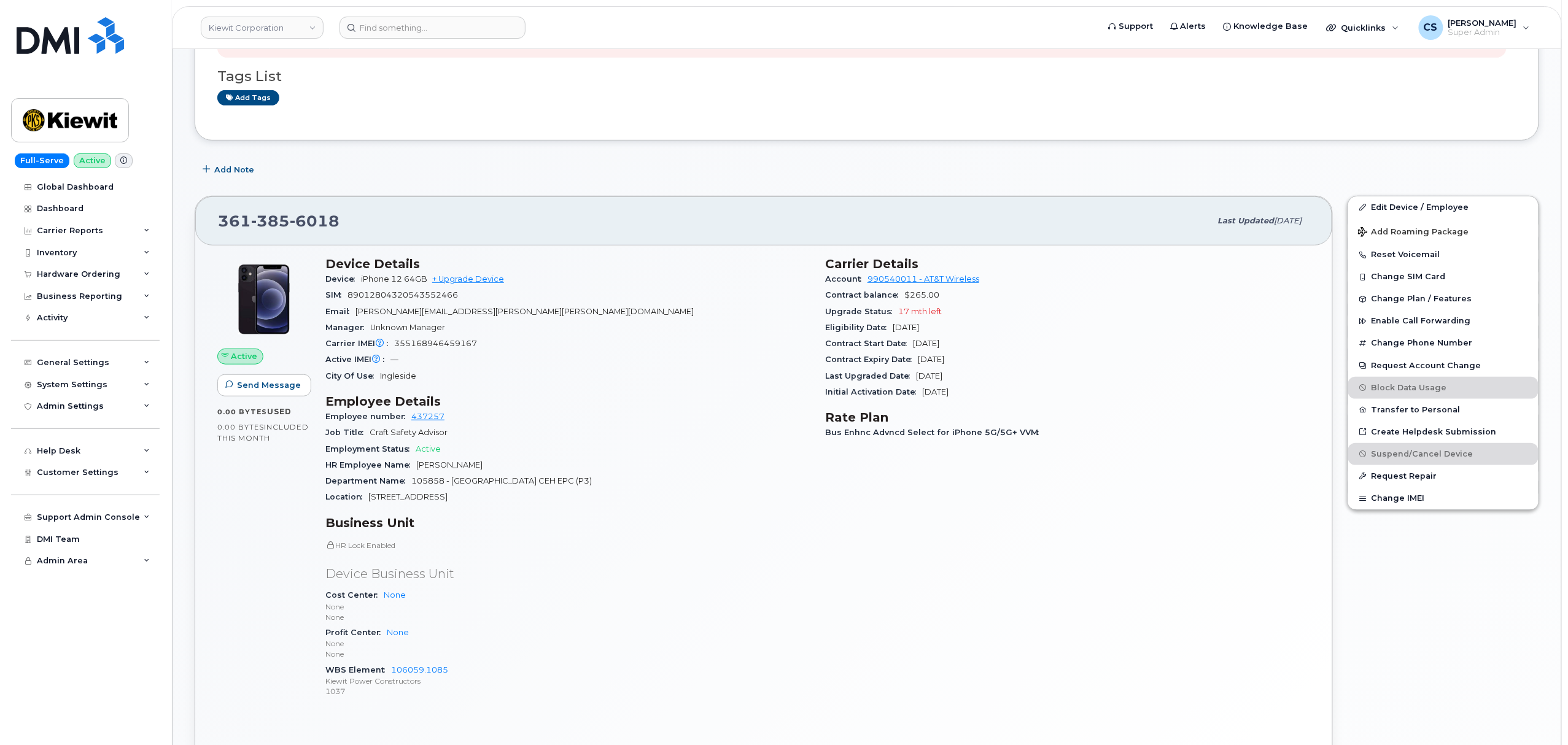
scroll to position [0, 0]
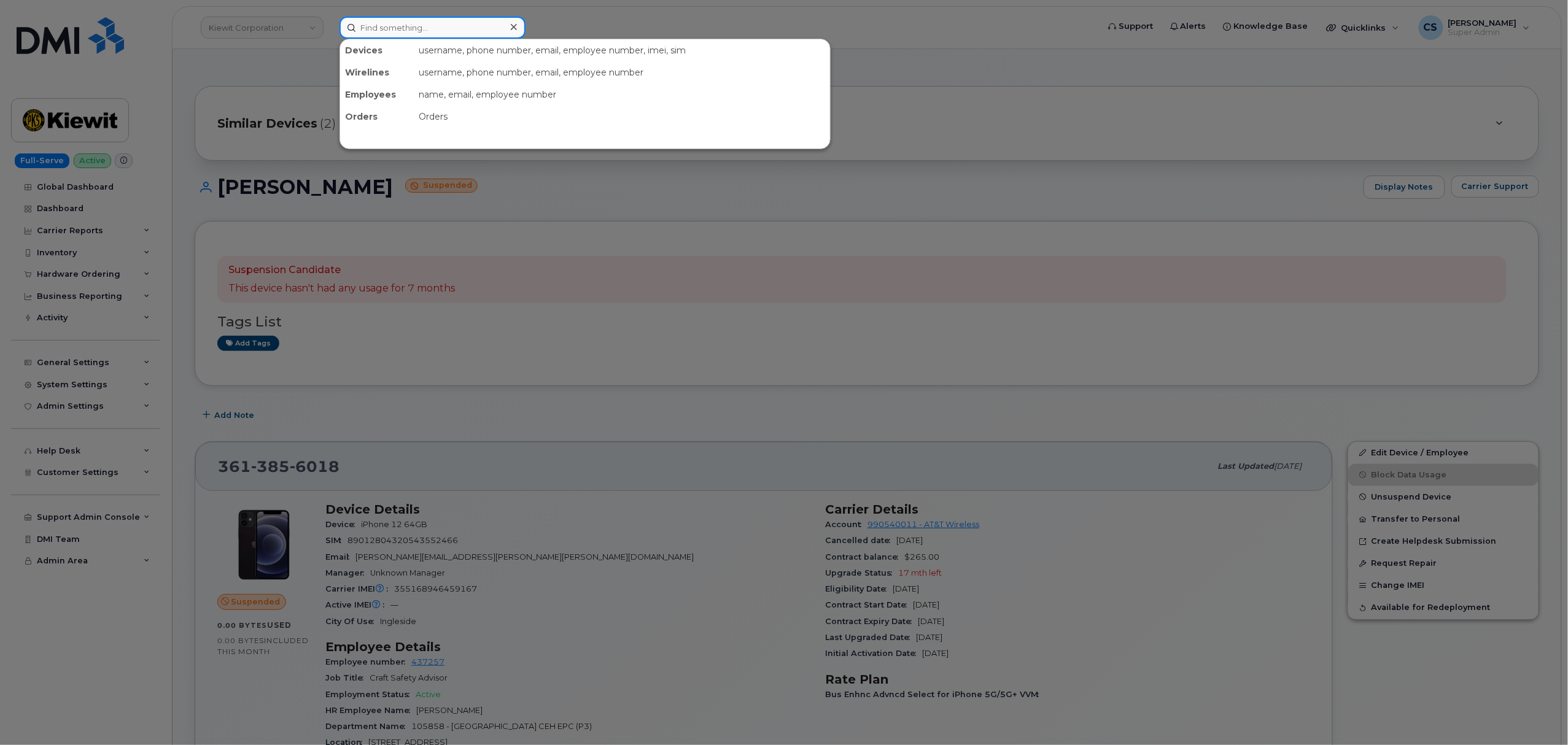
click at [418, 26] on input at bounding box center [432, 27] width 186 height 22
paste input "300545"
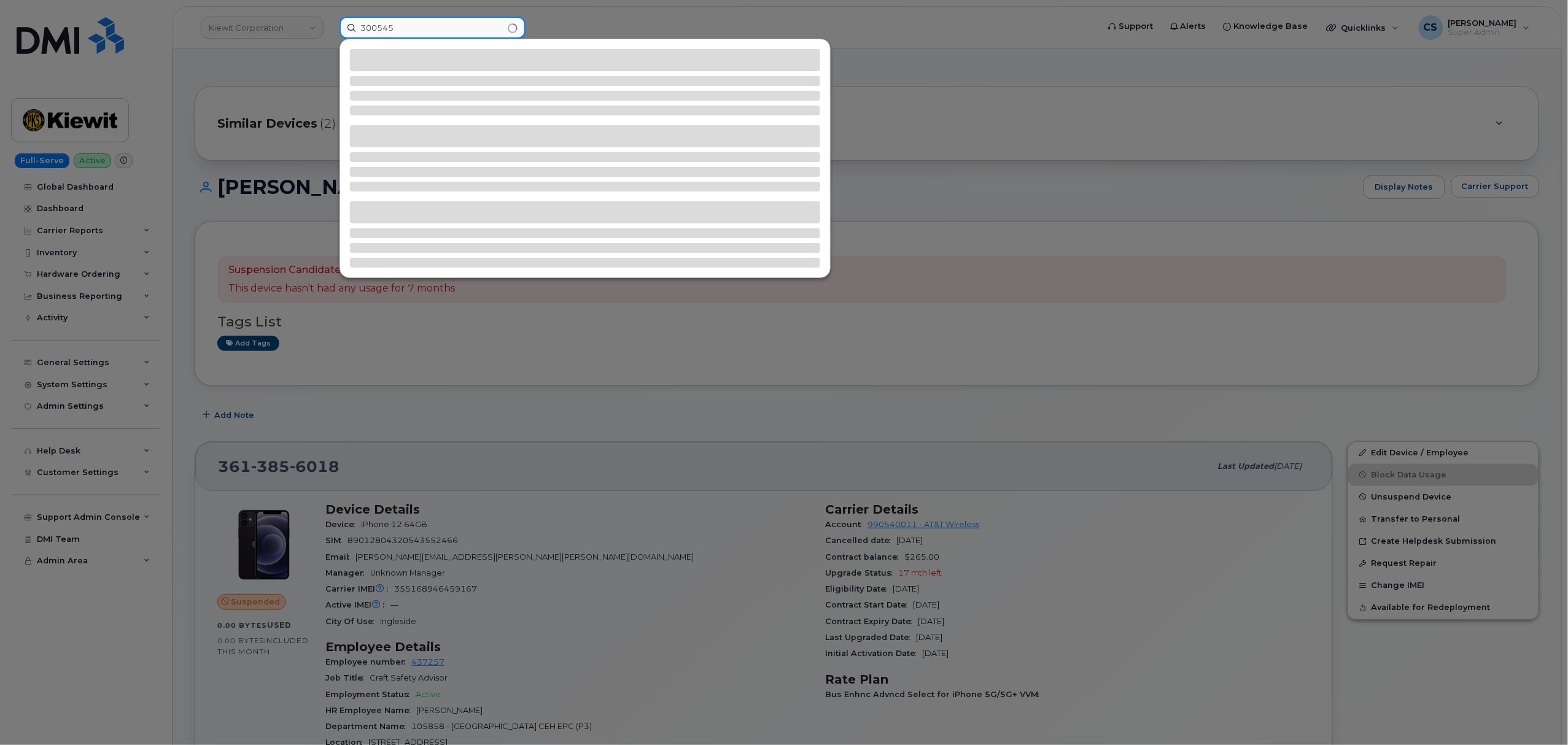
type input "300545"
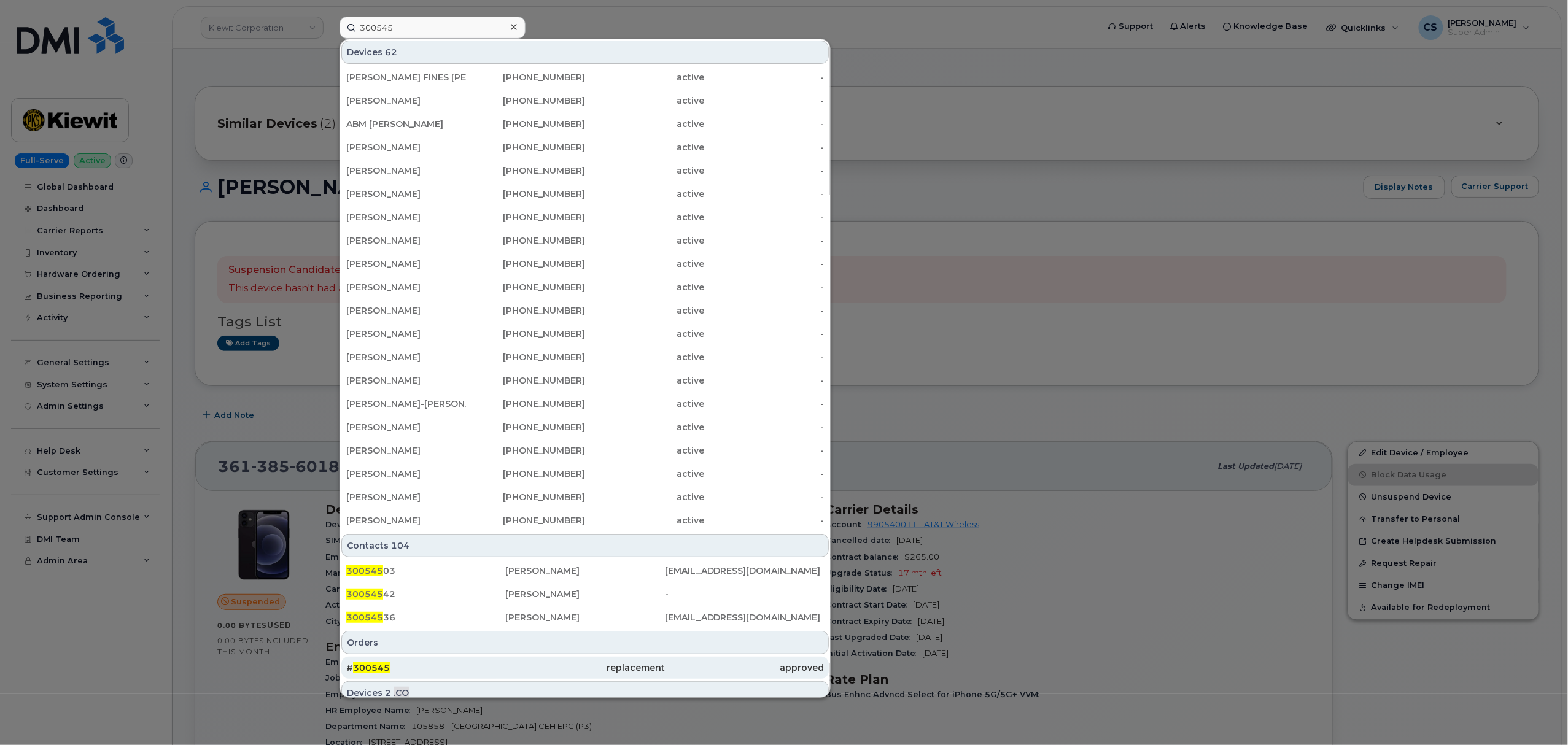
click at [374, 670] on span "300545" at bounding box center [372, 668] width 37 height 11
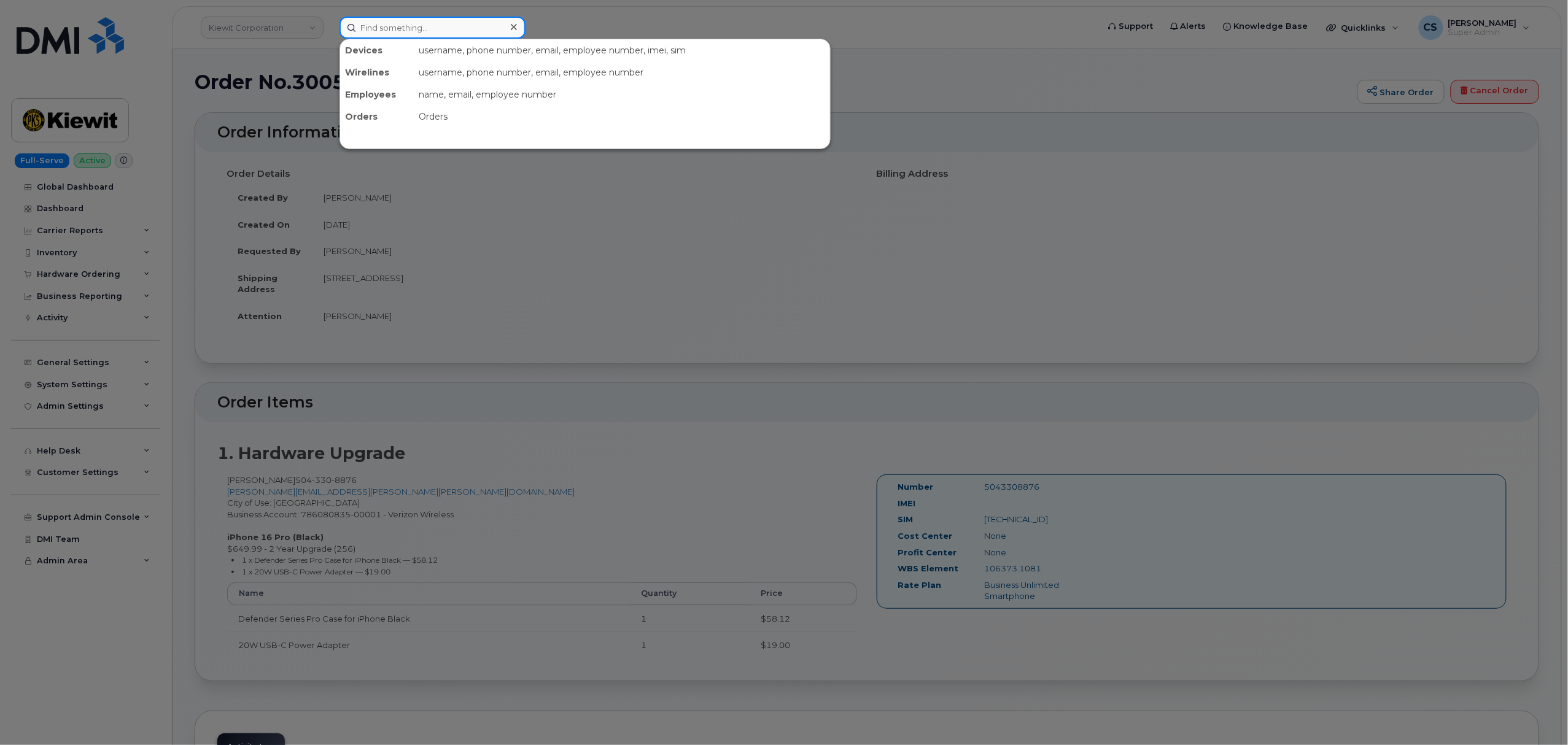
click at [407, 26] on input at bounding box center [432, 27] width 186 height 22
paste input "300139"
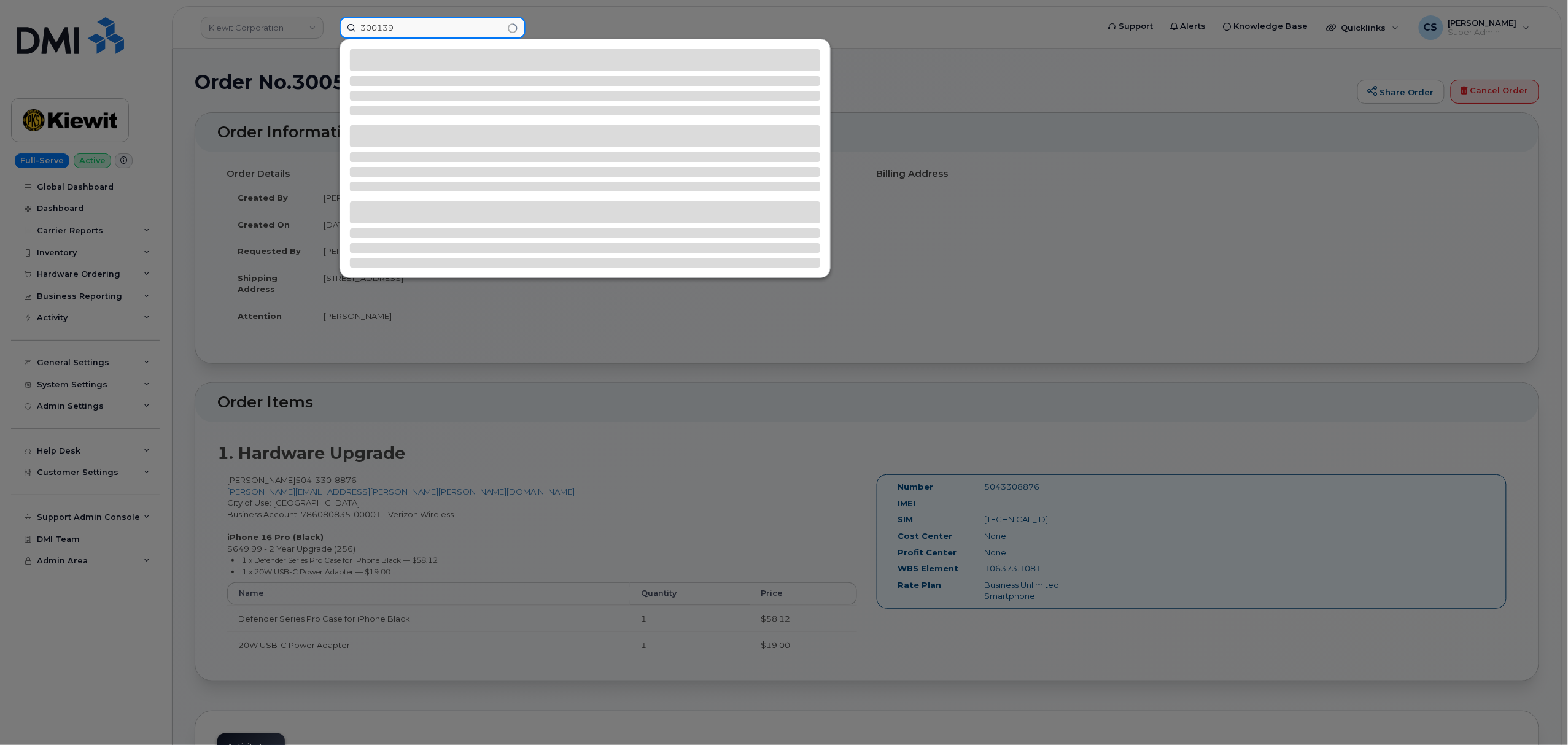
type input "300139"
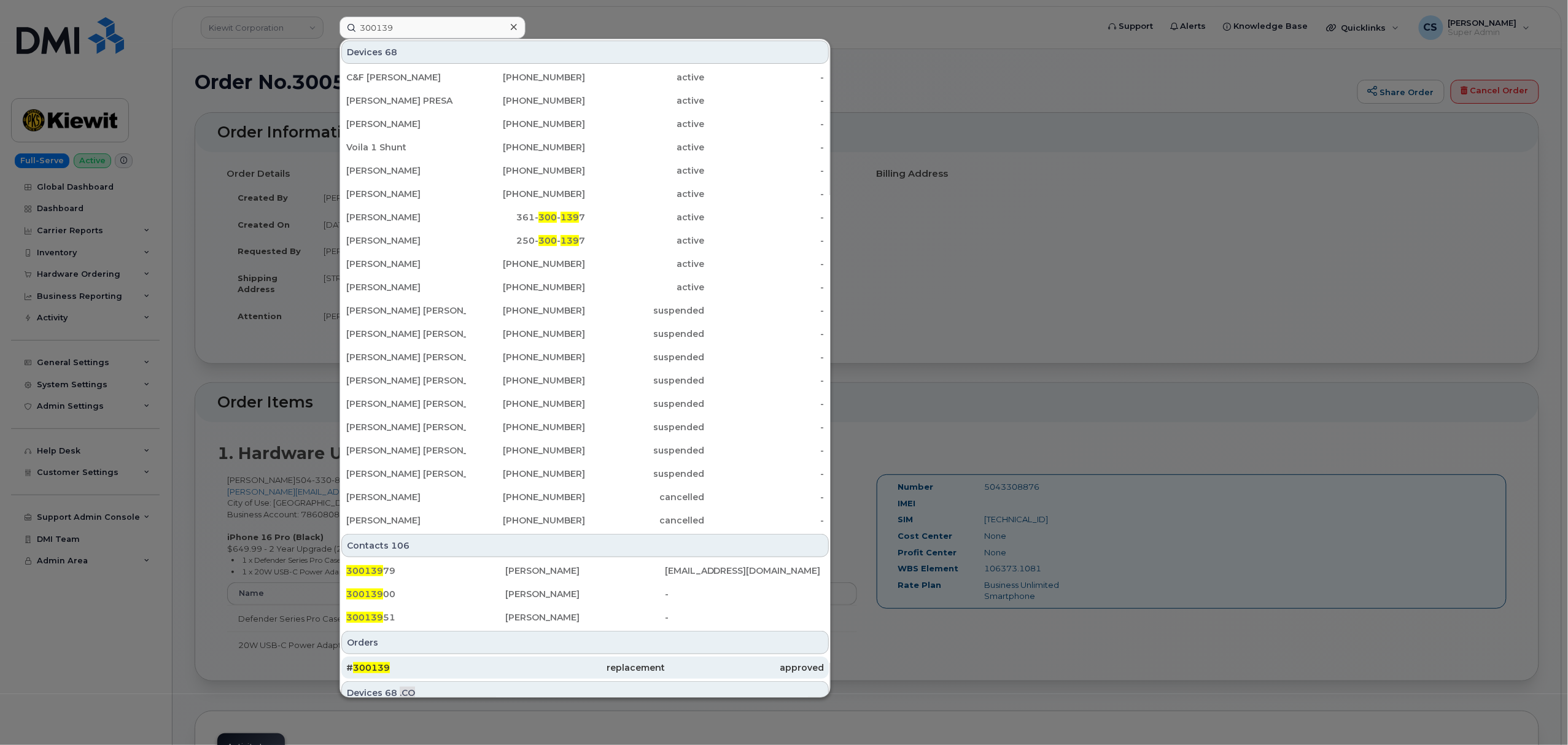
click at [367, 668] on span "300139" at bounding box center [372, 668] width 37 height 11
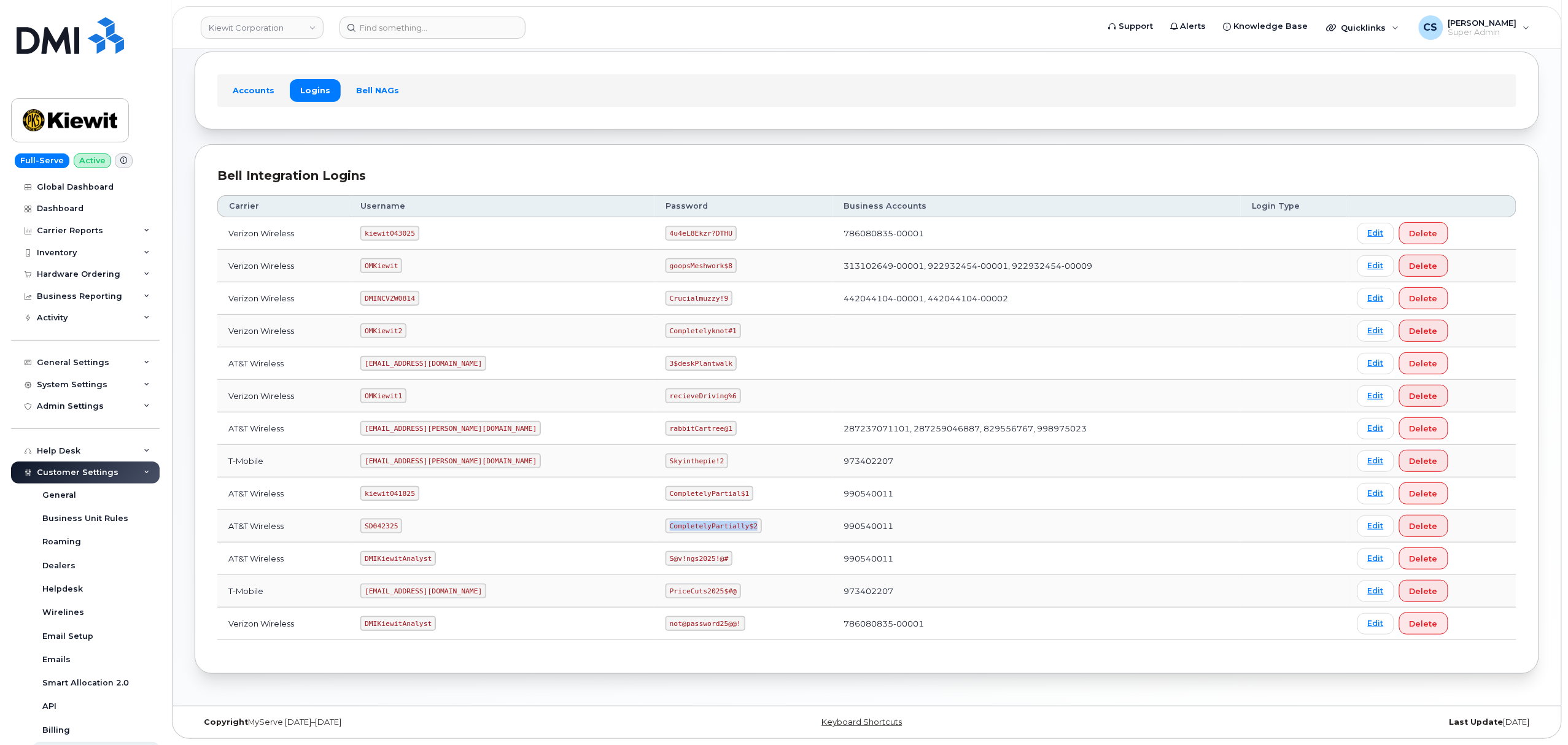
scroll to position [178, 0]
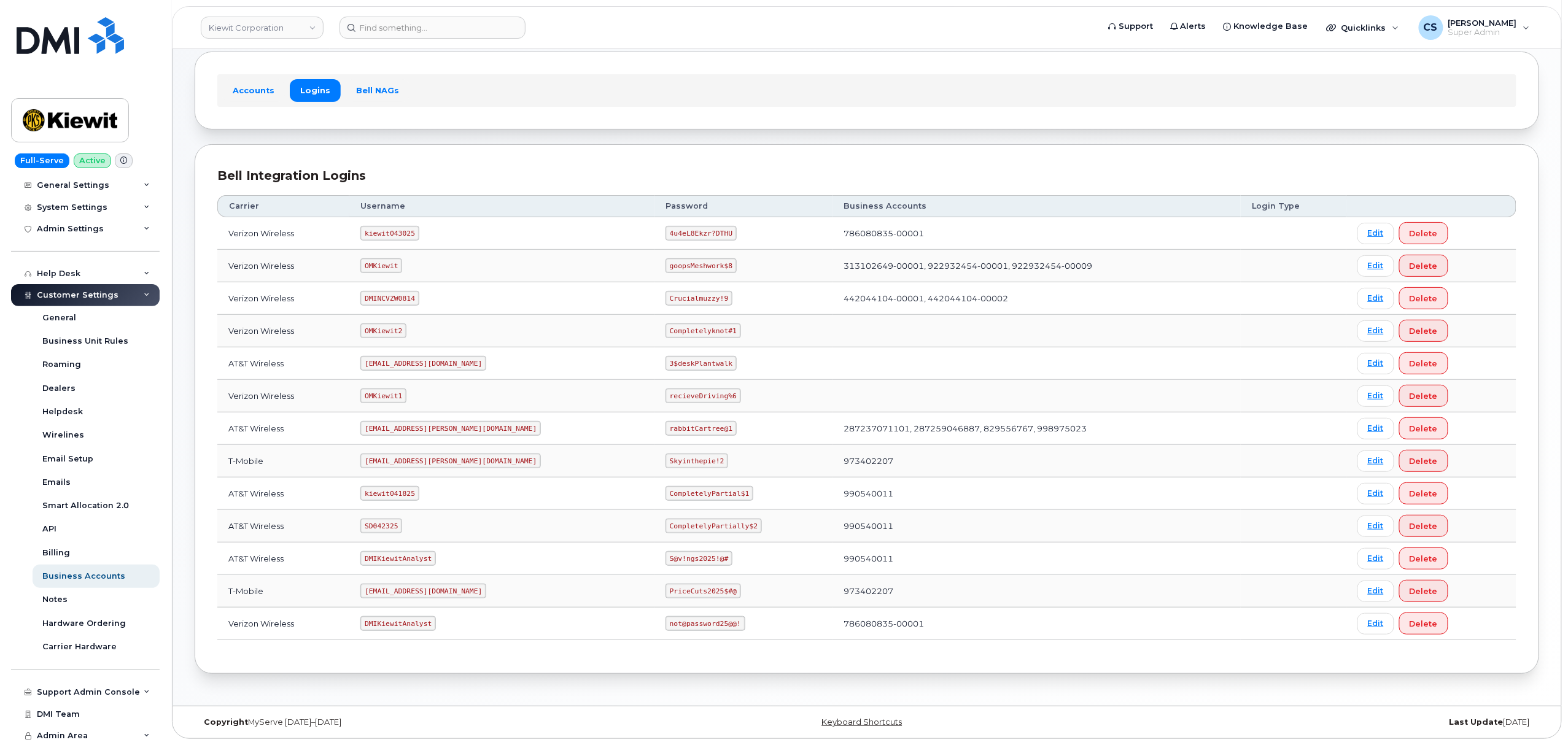
click at [396, 233] on code "kiewit043025" at bounding box center [389, 233] width 58 height 15
copy code "kiewit043025"
drag, startPoint x: 669, startPoint y: 229, endPoint x: 595, endPoint y: 225, distance: 74.1
click at [595, 225] on tr "Verizon Wireless kiewit043025 4u4eL8Ekzr?DTHU 786080835-00001 Edit Delete" at bounding box center [866, 233] width 1299 height 32
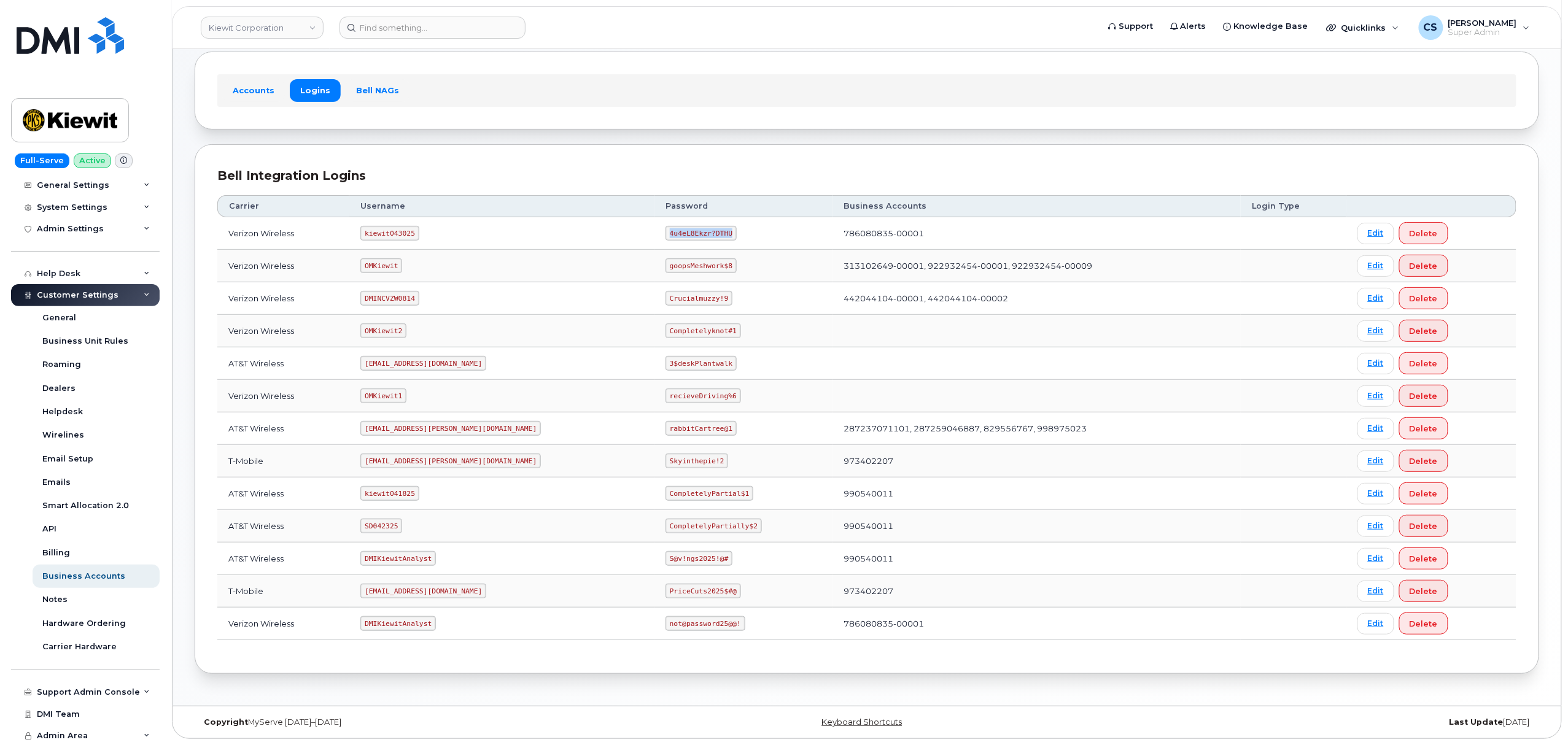
copy tr "4u4eL8Ekzr?DTHU"
click at [389, 227] on code "kiewit043025" at bounding box center [389, 233] width 58 height 15
click at [389, 396] on code "OMKiewit1" at bounding box center [383, 396] width 46 height 15
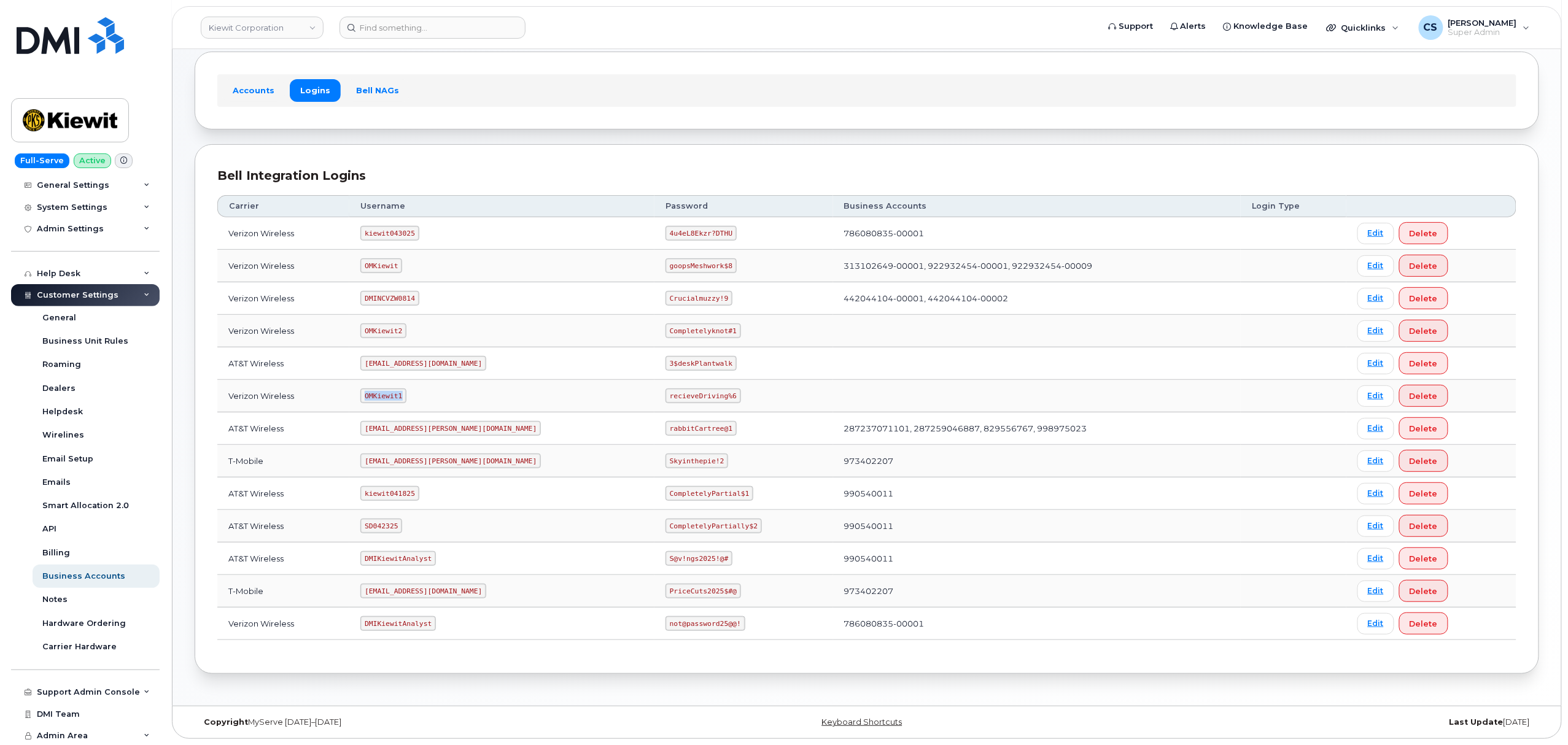
click at [389, 396] on code "OMKiewit1" at bounding box center [383, 396] width 46 height 15
click at [390, 332] on code "OMKiewit2" at bounding box center [383, 331] width 46 height 15
click at [383, 524] on code "SD042325" at bounding box center [381, 526] width 42 height 15
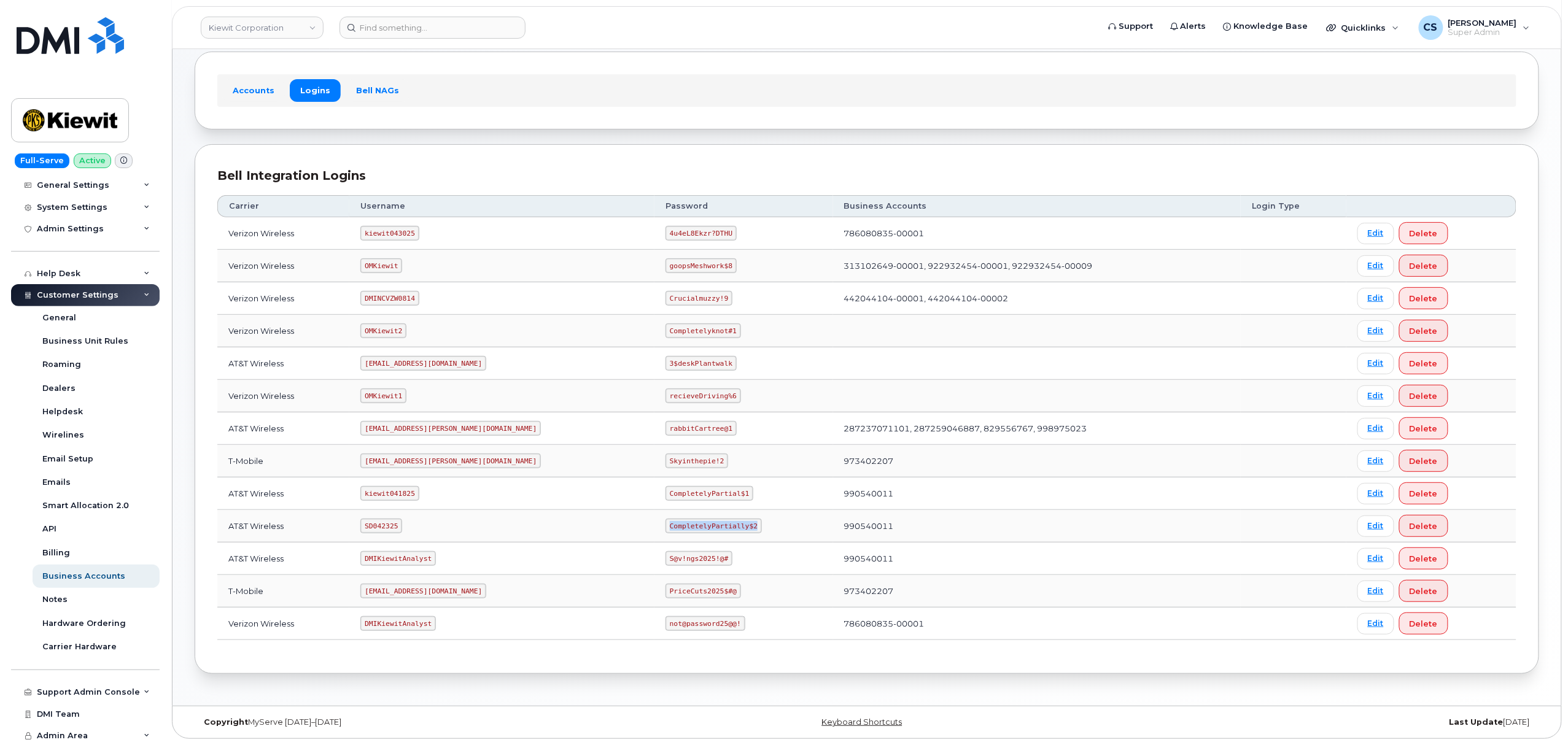
drag, startPoint x: 693, startPoint y: 526, endPoint x: 600, endPoint y: 515, distance: 93.6
click at [655, 515] on td "CompletelyPartially$2" at bounding box center [743, 526] width 179 height 32
copy code "CompletelyPartially$2"
